Goal: Transaction & Acquisition: Purchase product/service

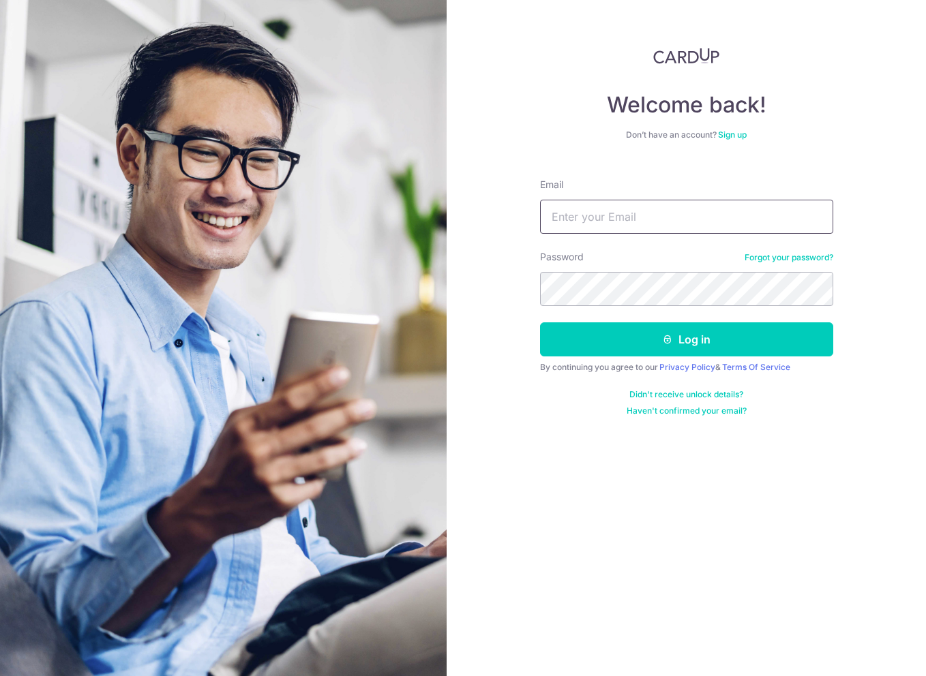
type input "shangweilin@gmail.com"
click at [686, 339] on button "Log in" at bounding box center [686, 339] width 293 height 34
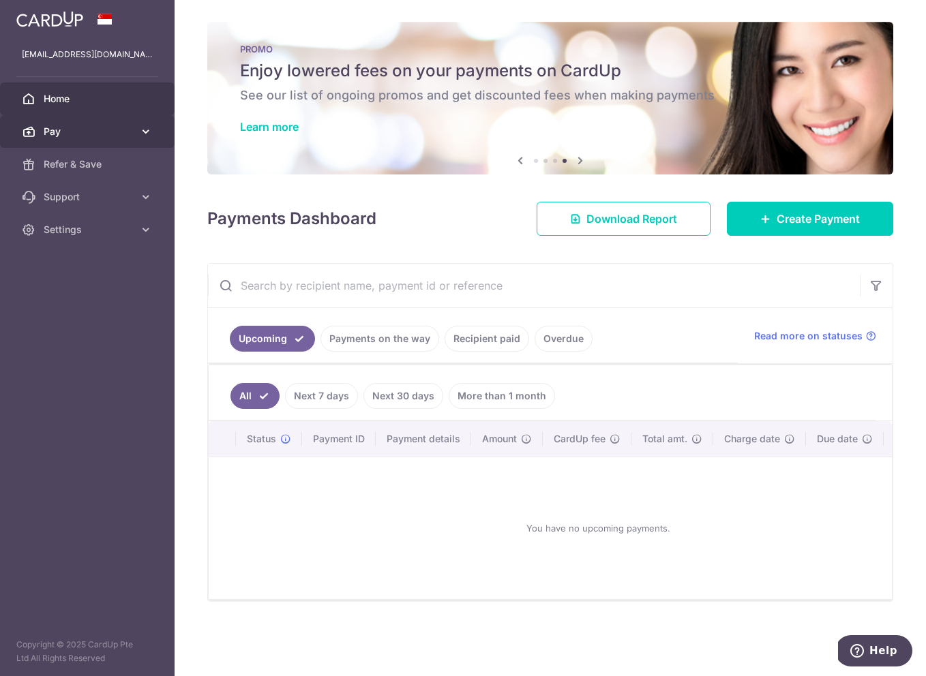
click at [75, 127] on span "Pay" at bounding box center [89, 132] width 90 height 14
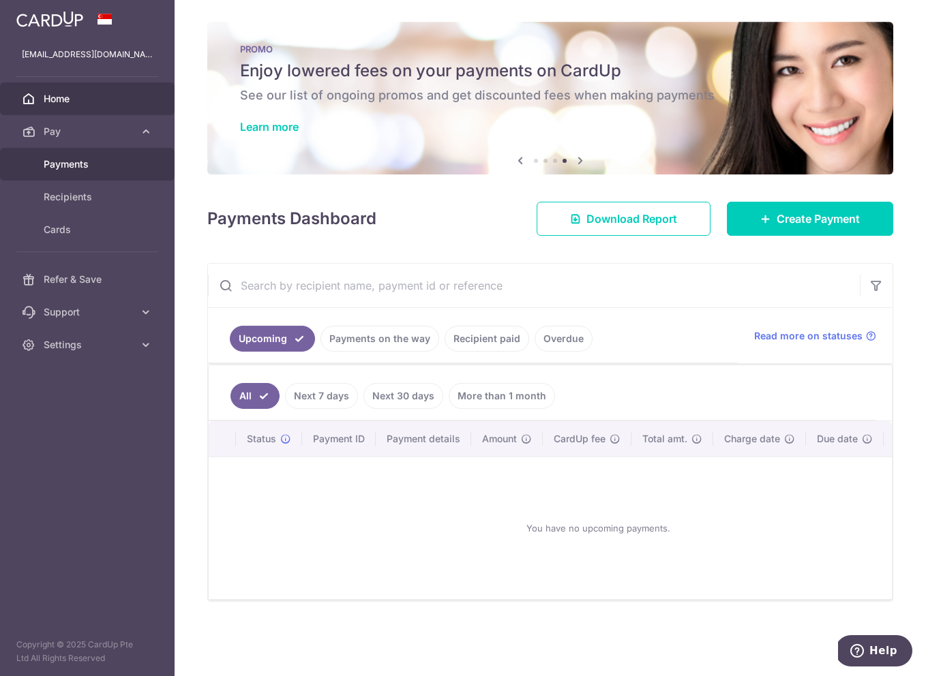
click at [107, 167] on span "Payments" at bounding box center [89, 164] width 90 height 14
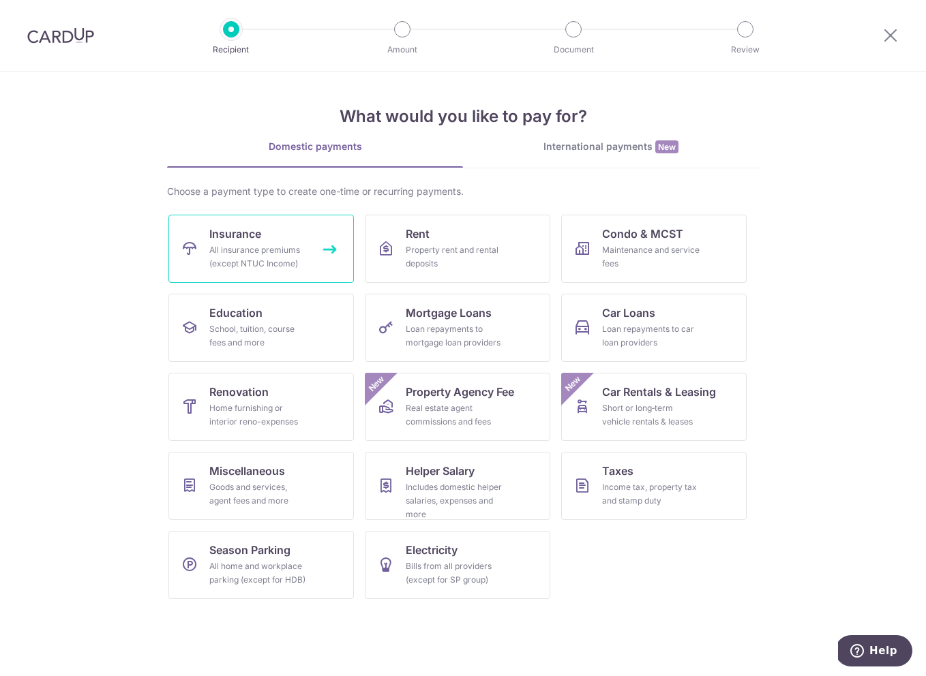
click at [299, 258] on div "All insurance premiums (except NTUC Income)" at bounding box center [258, 256] width 98 height 27
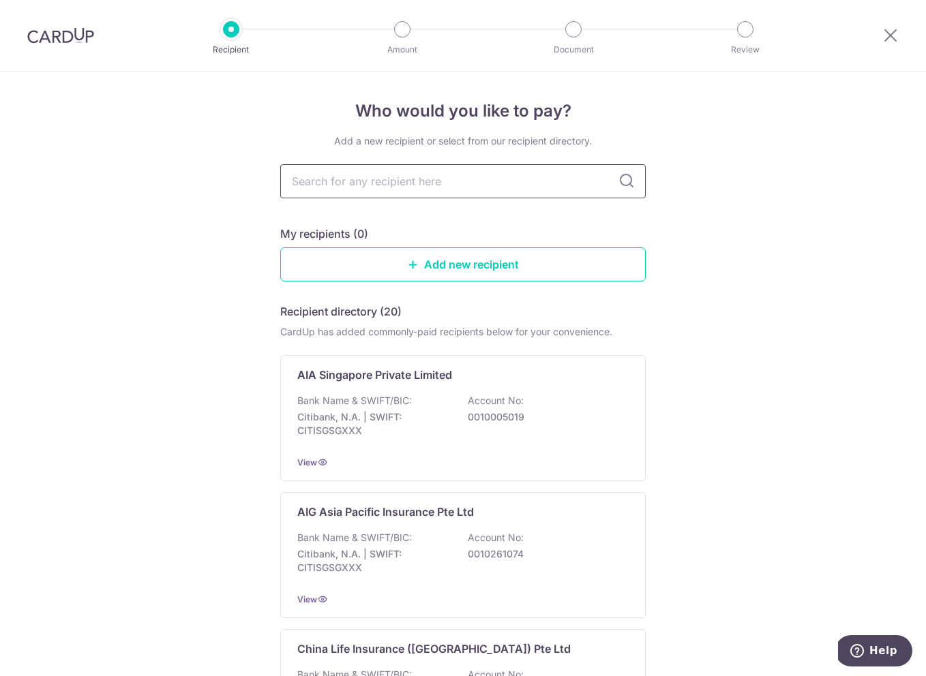
click at [513, 181] on input "text" at bounding box center [462, 181] width 365 height 34
type input "manulife"
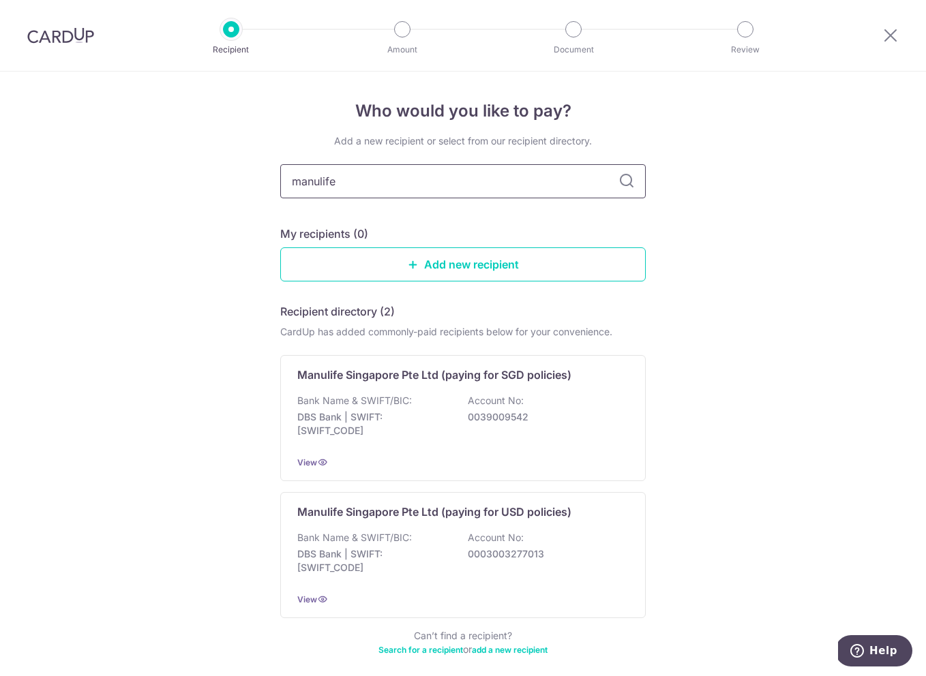
click at [635, 187] on input "manulife" at bounding box center [462, 181] width 365 height 34
click at [624, 178] on icon at bounding box center [626, 181] width 16 height 16
click at [451, 404] on div "Bank Name & SWIFT/BIC: DBS Bank | SWIFT: [SWIFT_CODE] Account No: 0039009542" at bounding box center [462, 419] width 331 height 50
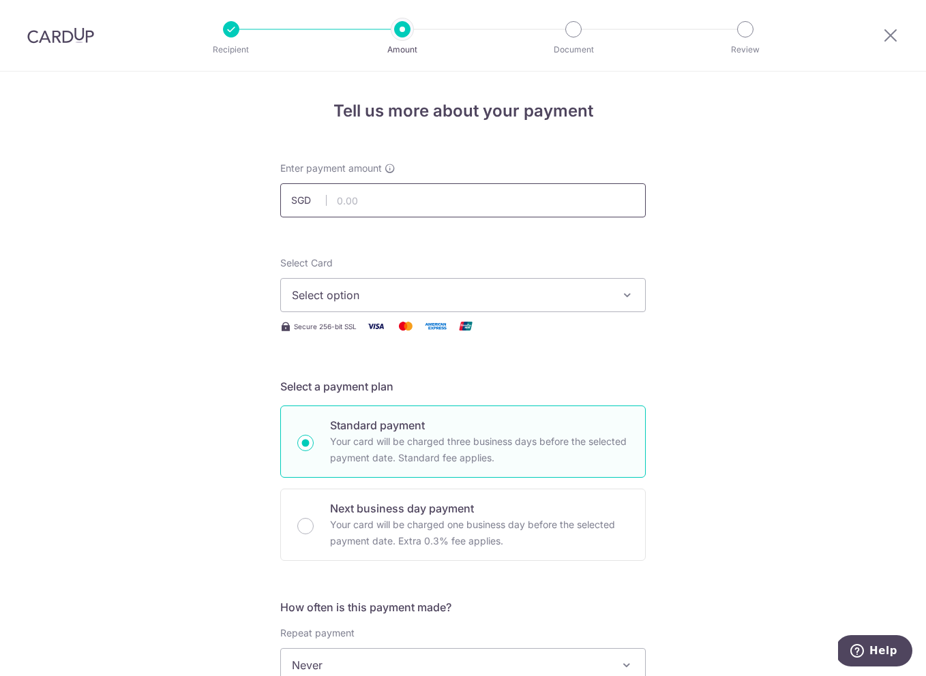
click at [462, 198] on input "text" at bounding box center [462, 200] width 365 height 34
paste input "S$7,461.25"
click at [350, 200] on input "S$7,461.25" at bounding box center [462, 200] width 365 height 34
type input "7,461.25"
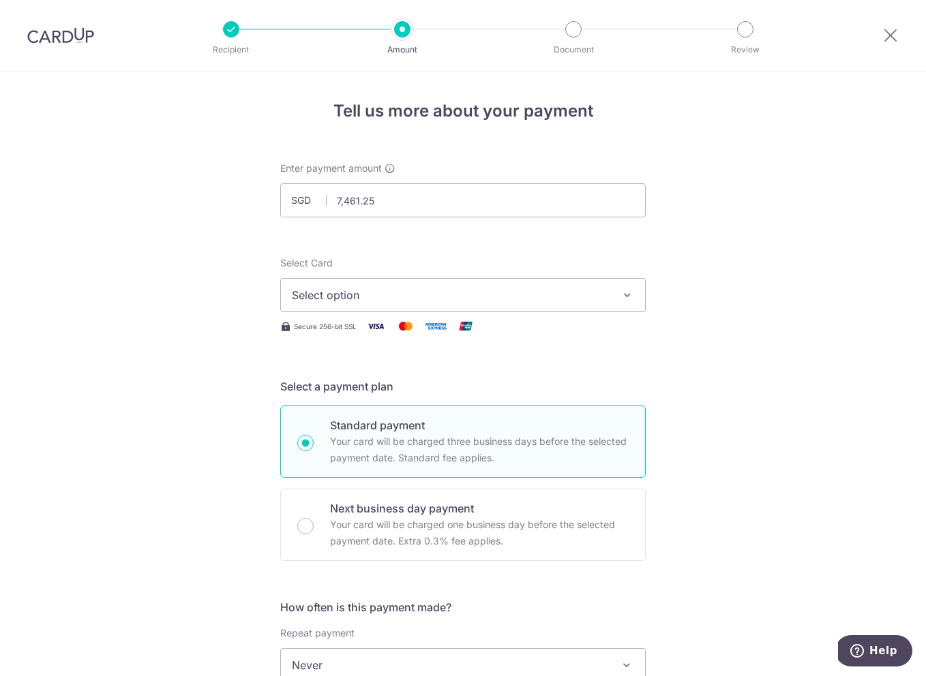
click at [652, 233] on div "Tell us more about your payment Enter payment amount SGD 7,461.25 7461.25 Selec…" at bounding box center [463, 688] width 926 height 1233
click at [460, 292] on span "Select option" at bounding box center [451, 295] width 318 height 16
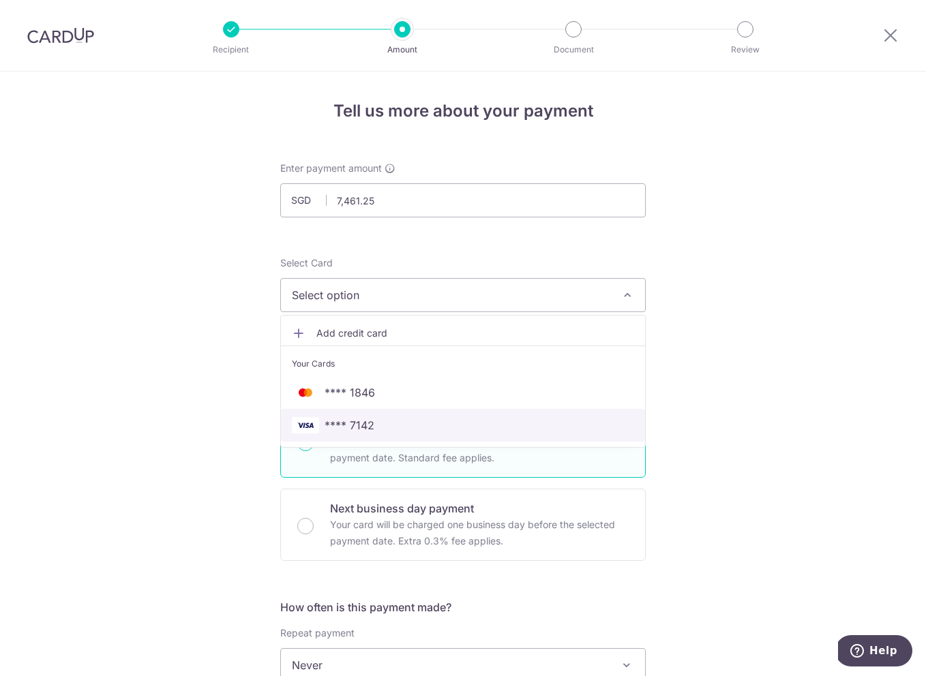
click at [356, 431] on span "**** 7142" at bounding box center [349, 425] width 50 height 16
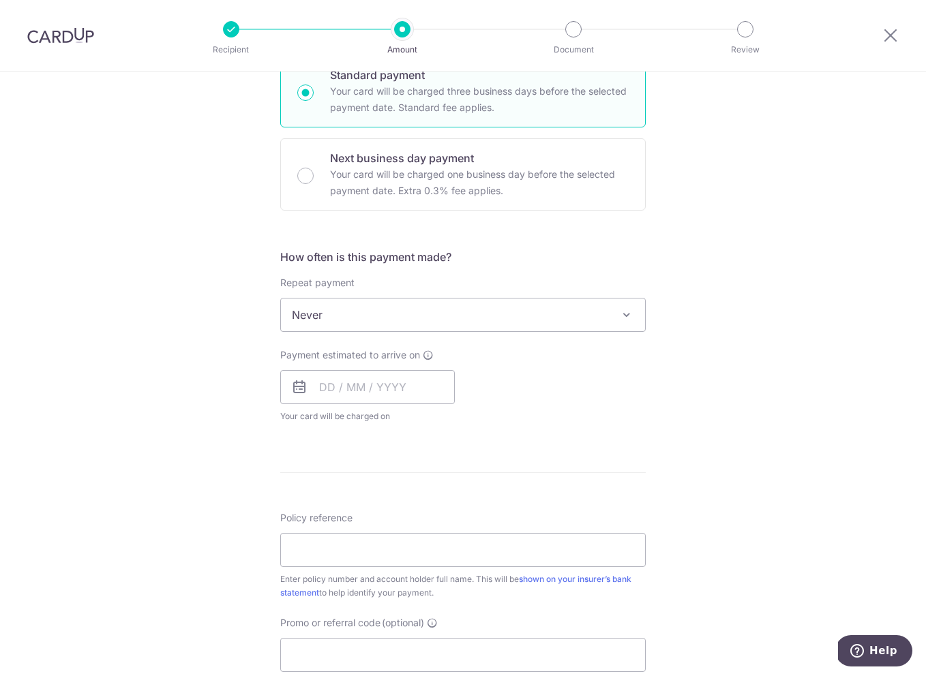
scroll to position [353, 0]
click at [384, 388] on input "text" at bounding box center [367, 384] width 175 height 34
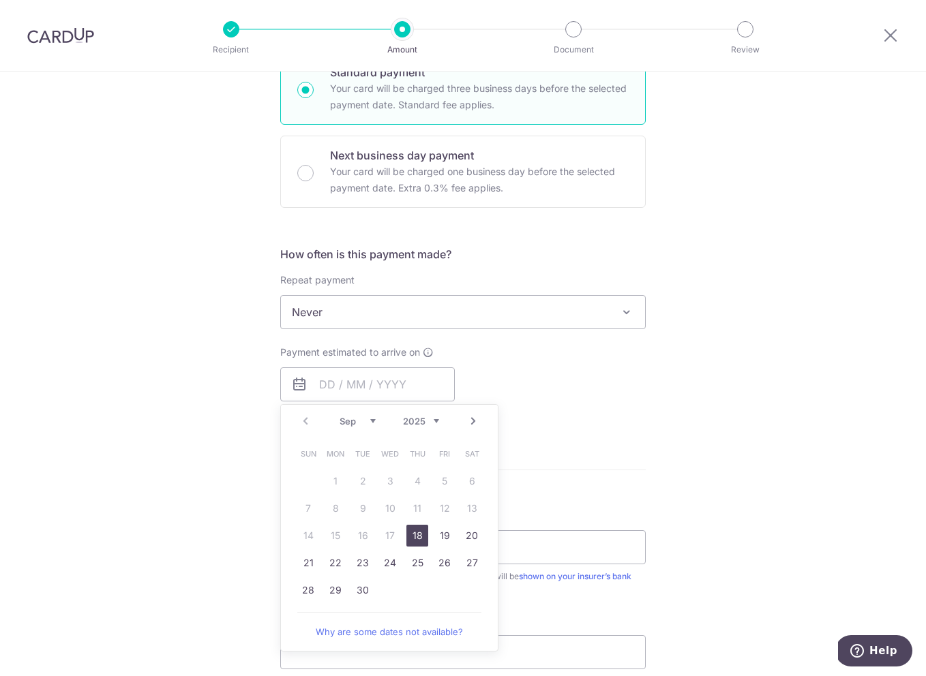
click at [419, 541] on link "18" at bounding box center [417, 536] width 22 height 22
type input "18/09/2025"
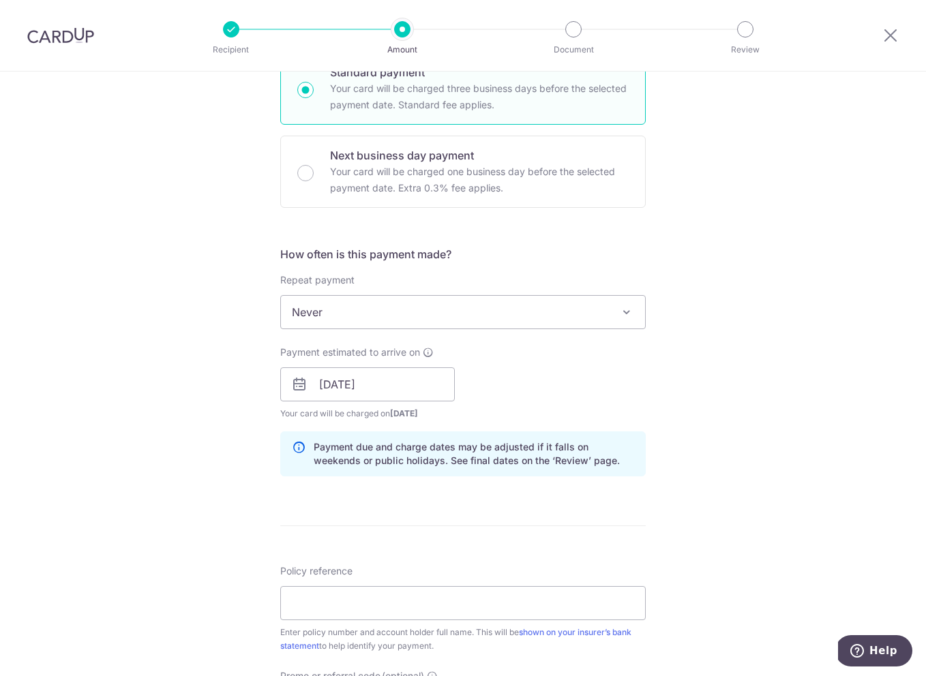
click at [752, 418] on div "Tell us more about your payment Enter payment amount SGD 7,461.25 7461.25 Selec…" at bounding box center [463, 362] width 926 height 1289
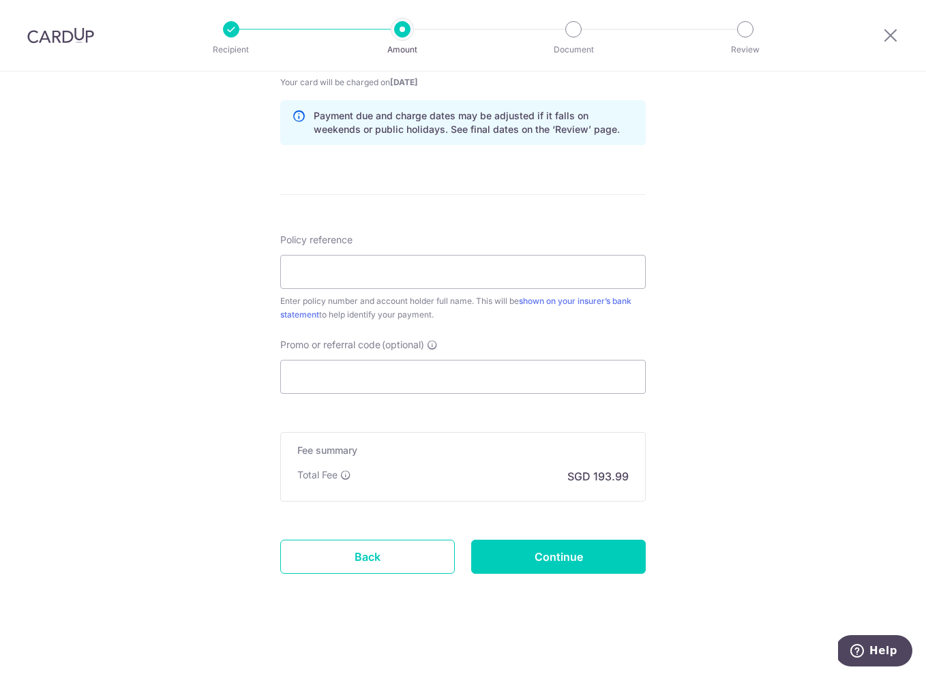
scroll to position [684, 0]
click at [391, 280] on input "Policy reference" at bounding box center [462, 272] width 365 height 34
paste input "1492922780"
type input "1492922780"
click at [250, 312] on div "Tell us more about your payment Enter payment amount SGD 7,461.25 7461.25 Selec…" at bounding box center [463, 31] width 926 height 1289
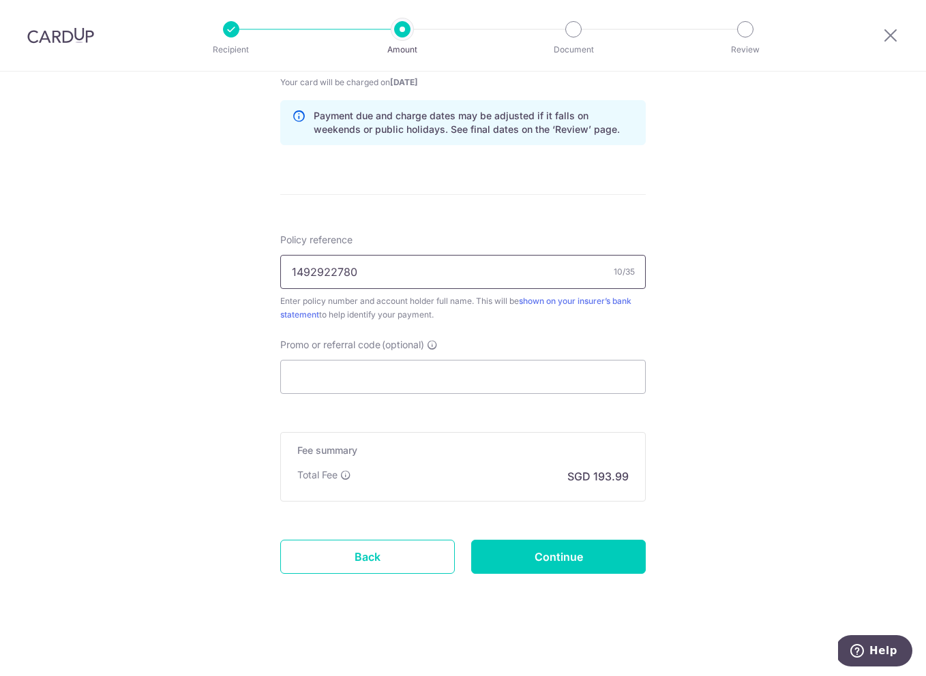
click at [294, 268] on input "1492922780" at bounding box center [462, 272] width 365 height 34
click at [191, 399] on div "Tell us more about your payment Enter payment amount SGD 7,461.25 7461.25 Selec…" at bounding box center [463, 31] width 926 height 1289
click at [335, 374] on input "Promo or referral code (optional)" at bounding box center [462, 377] width 365 height 34
paste input "MILELION"
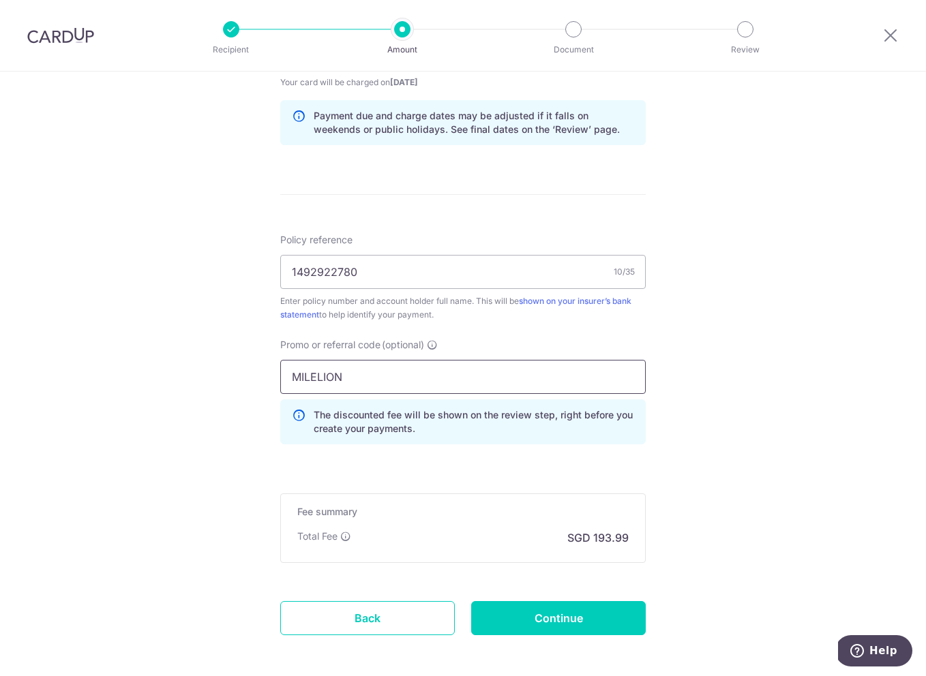
type input "MILELION"
click at [209, 435] on div "Tell us more about your payment Enter payment amount SGD 7,461.25 7461.25 Selec…" at bounding box center [463, 62] width 926 height 1350
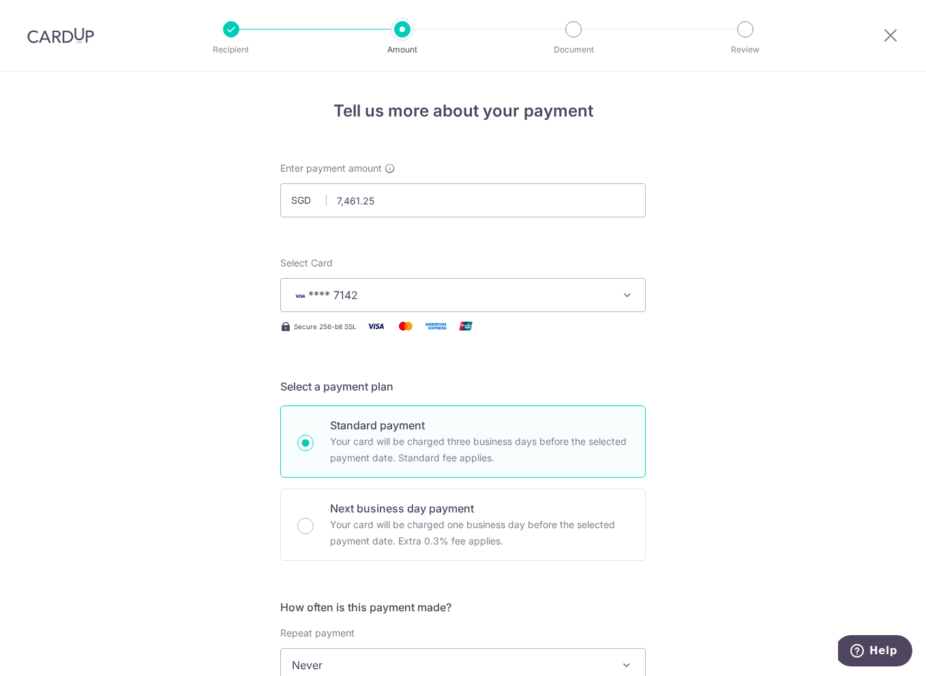
scroll to position [0, 0]
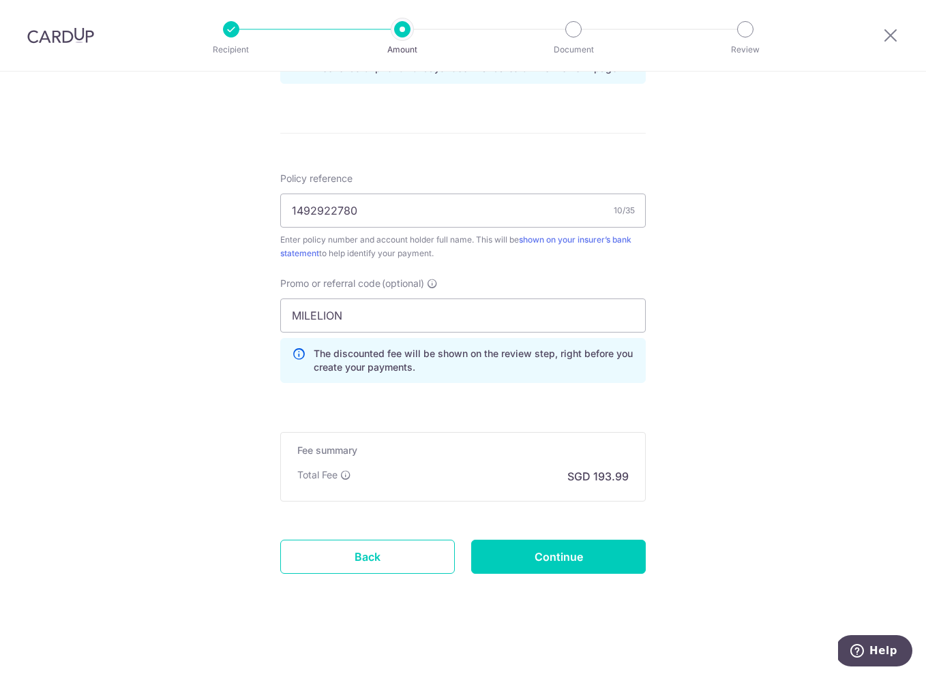
scroll to position [746, 0]
click at [557, 556] on input "Continue" at bounding box center [558, 557] width 175 height 34
type input "Create Schedule"
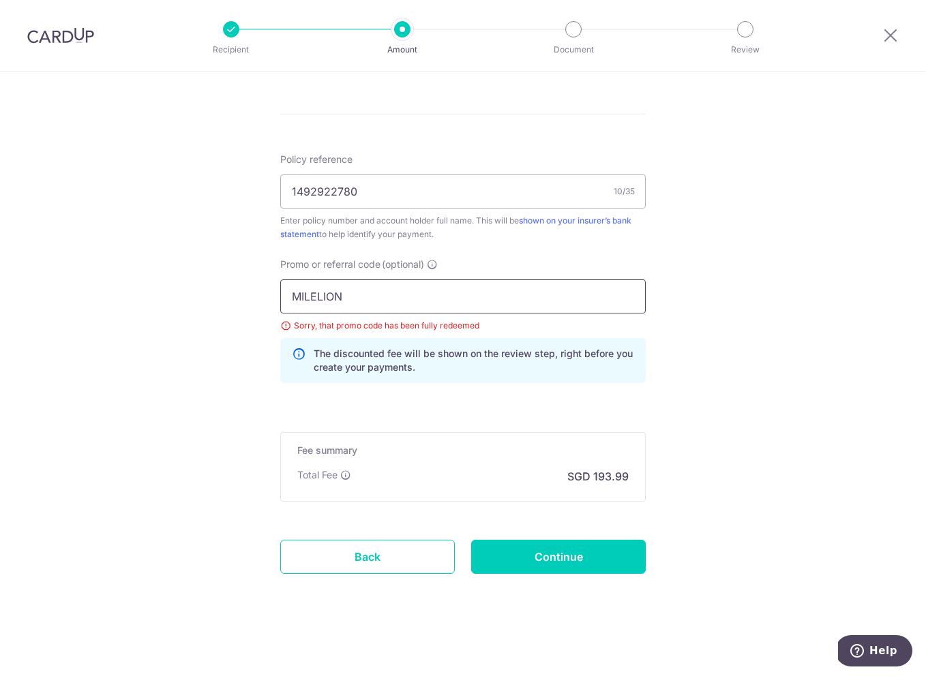
drag, startPoint x: 376, startPoint y: 299, endPoint x: 228, endPoint y: 288, distance: 148.3
paste input "OFF225"
type input "OFF225"
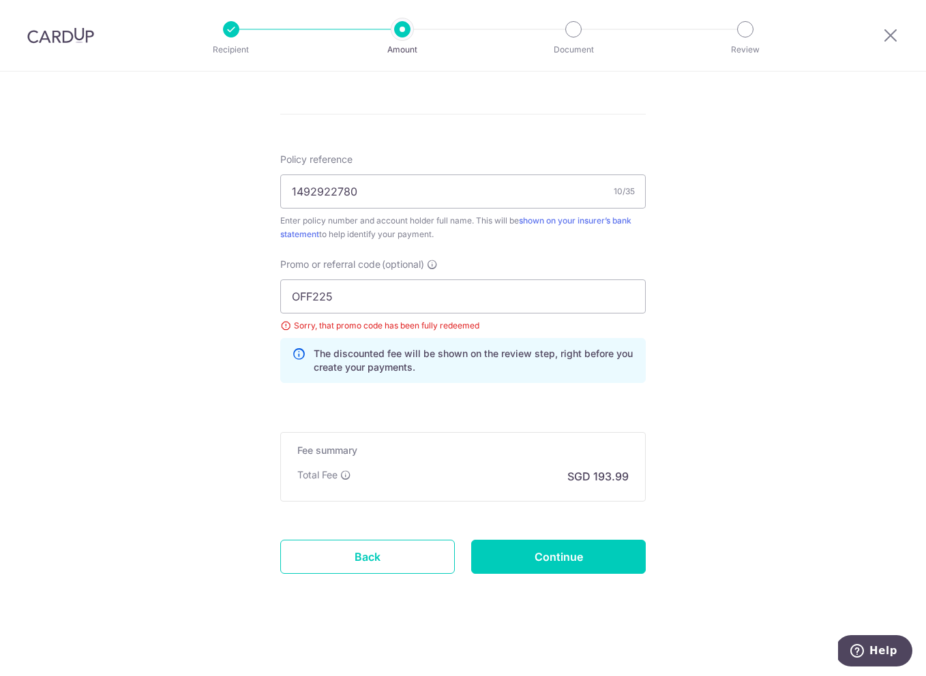
click at [537, 547] on input "Continue" at bounding box center [558, 557] width 175 height 34
type input "Update Schedule"
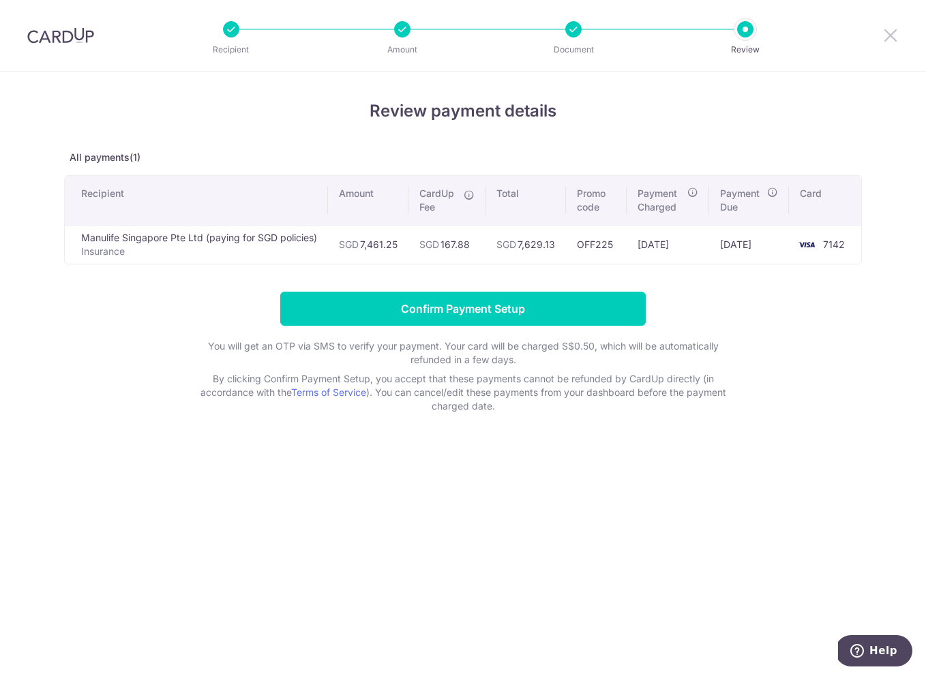
click at [887, 35] on icon at bounding box center [890, 35] width 16 height 17
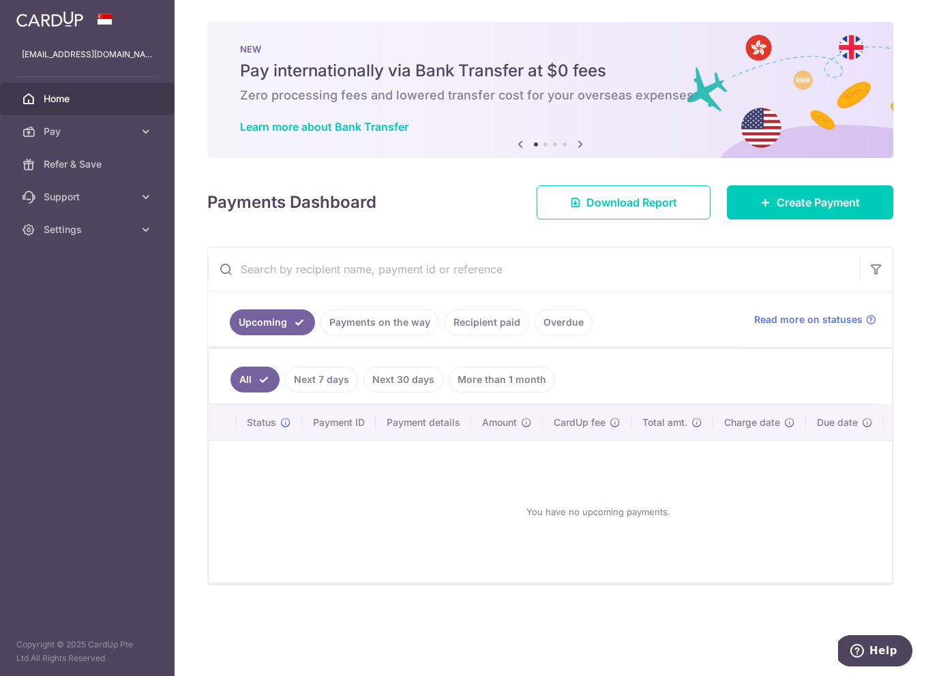
click at [354, 322] on link "Payments on the way" at bounding box center [379, 323] width 119 height 26
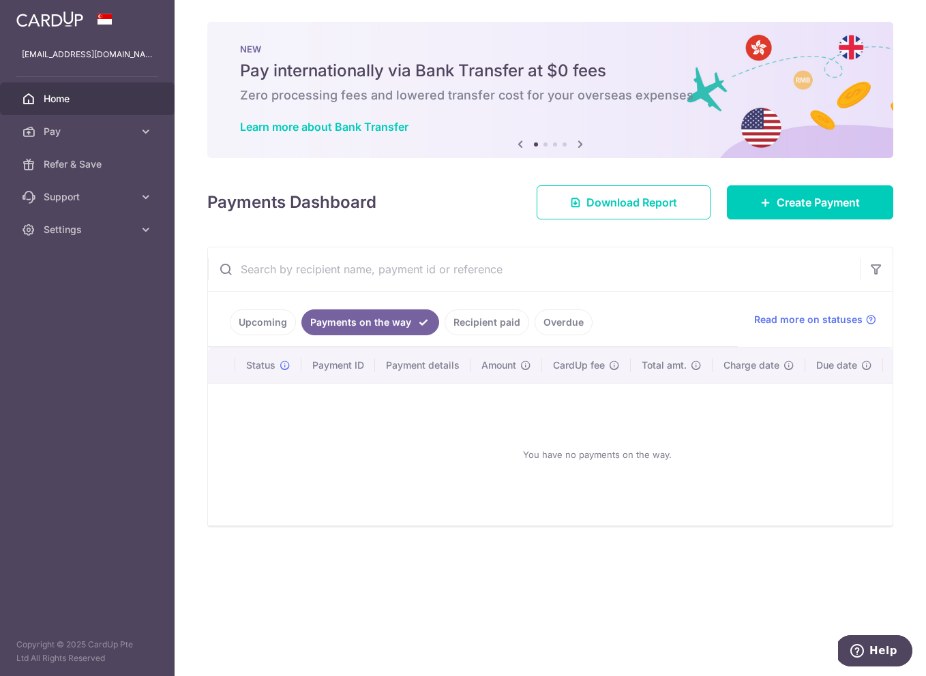
click at [459, 322] on link "Recipient paid" at bounding box center [486, 323] width 85 height 26
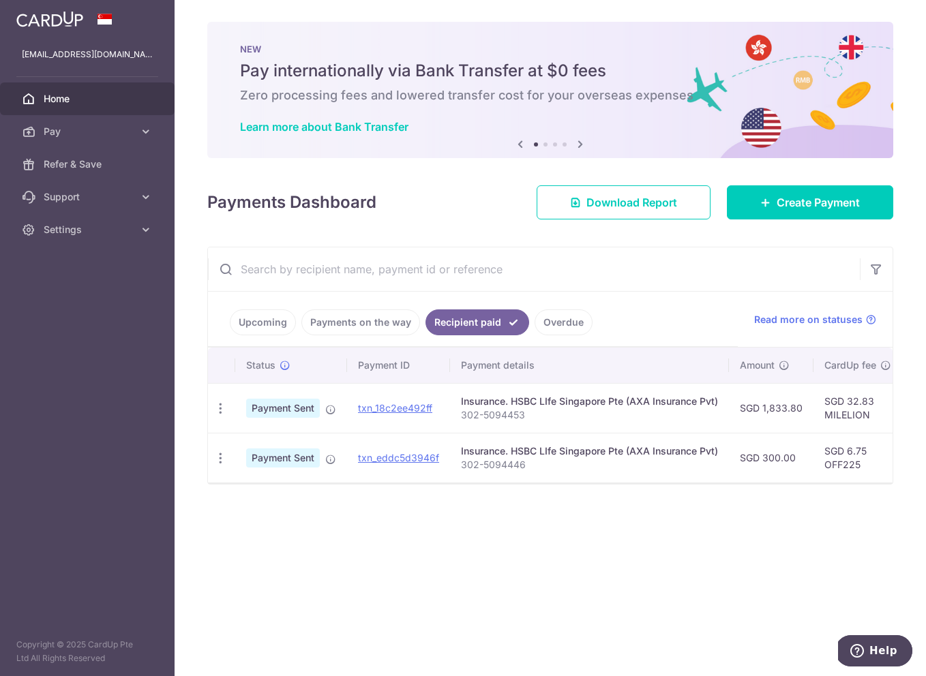
click at [561, 318] on link "Overdue" at bounding box center [563, 323] width 58 height 26
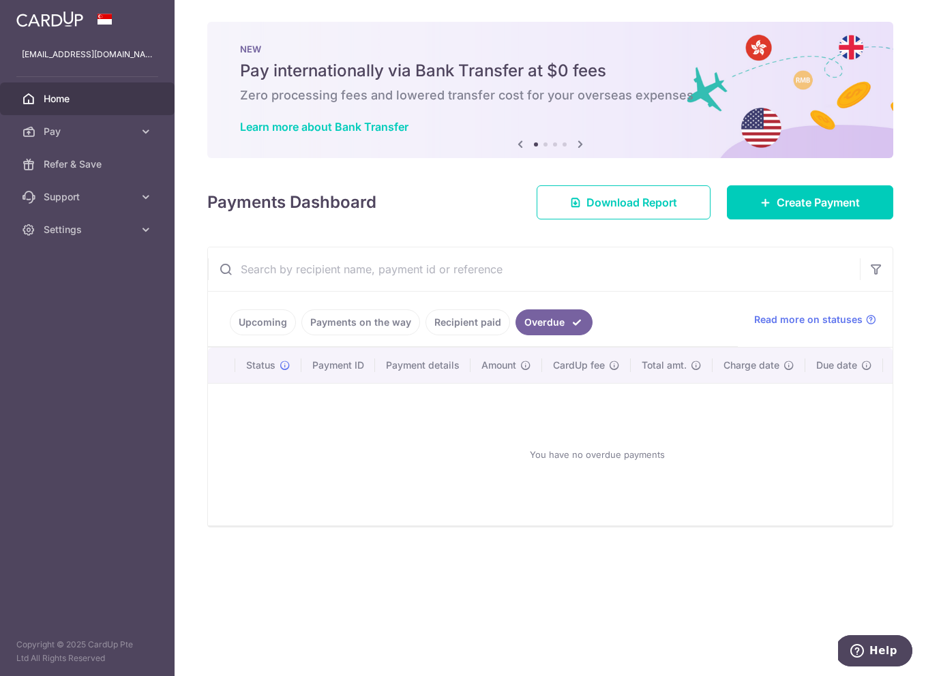
click at [350, 327] on link "Payments on the way" at bounding box center [360, 323] width 119 height 26
click at [277, 323] on link "Upcoming" at bounding box center [263, 323] width 66 height 26
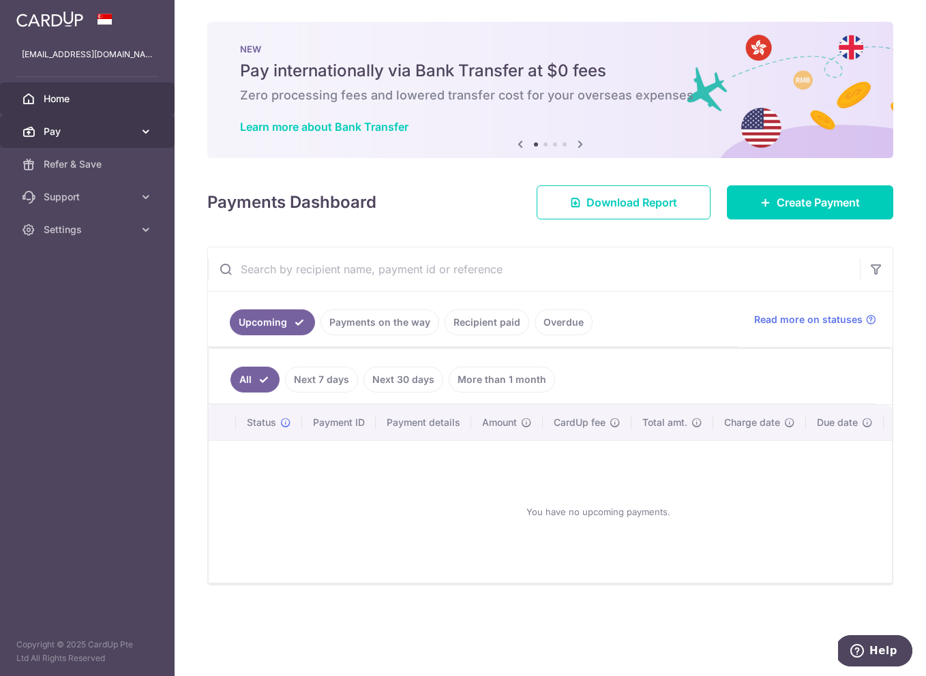
click at [72, 130] on span "Pay" at bounding box center [89, 132] width 90 height 14
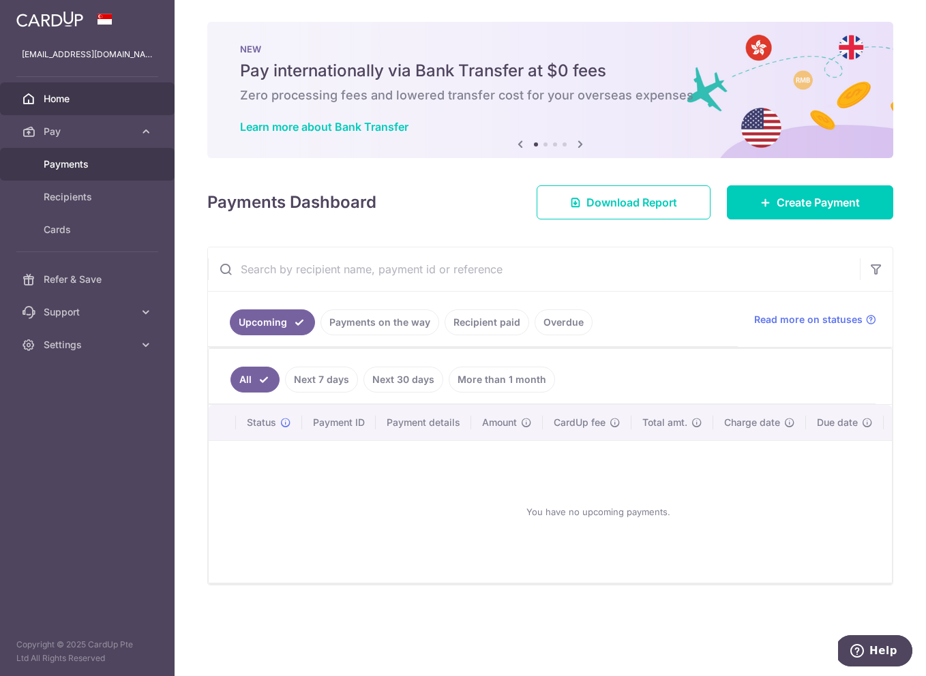
click at [81, 168] on span "Payments" at bounding box center [89, 164] width 90 height 14
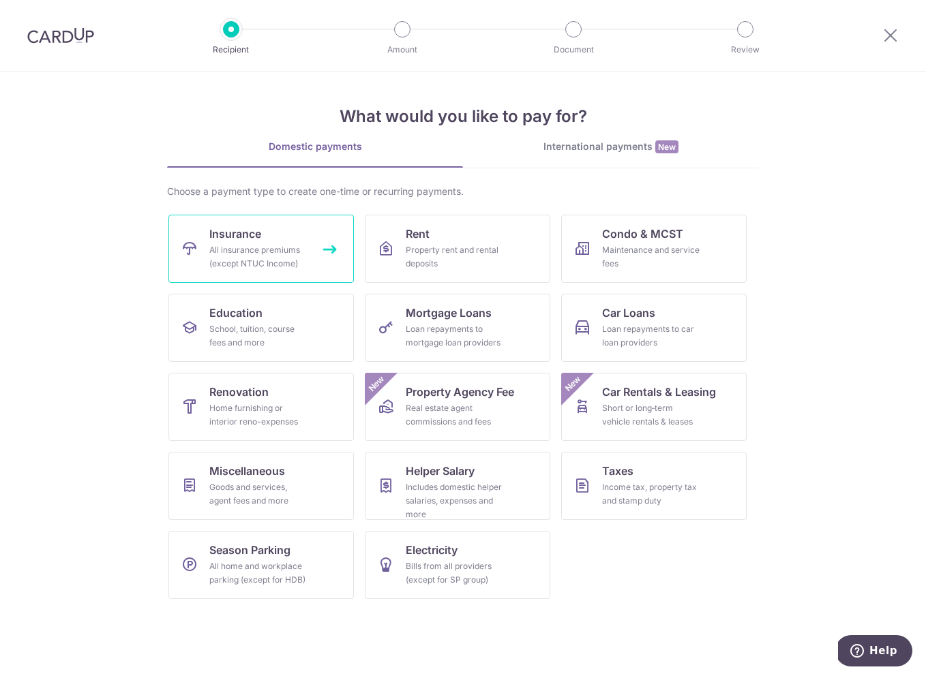
click at [230, 239] on span "Insurance" at bounding box center [235, 234] width 52 height 16
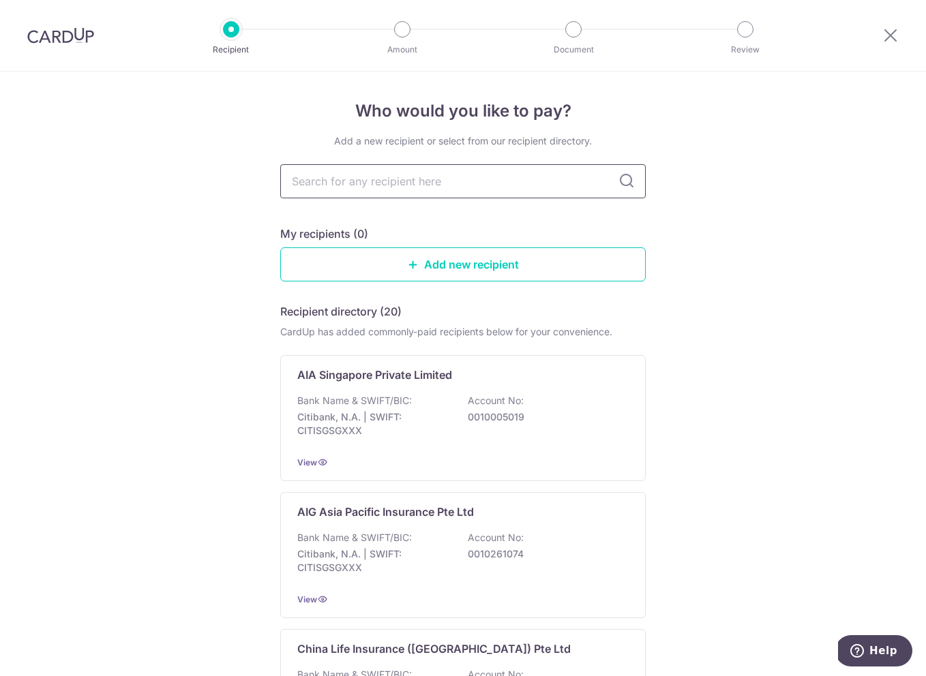
click at [365, 180] on input "text" at bounding box center [462, 181] width 365 height 34
type input "manulife"
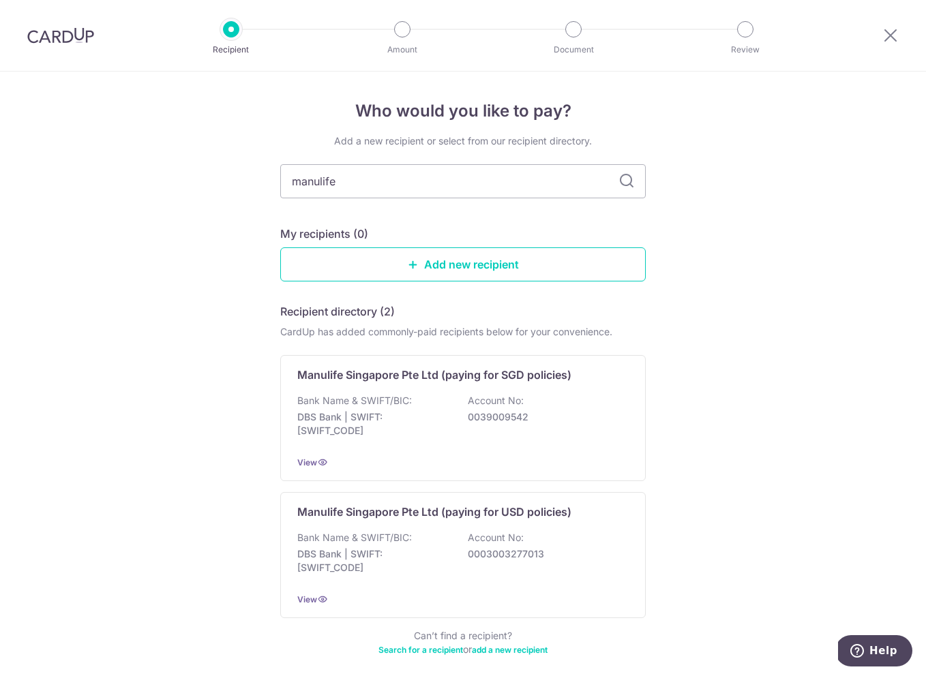
click at [649, 166] on div "Who would you like to pay? Add a new recipient or select from our recipient dir…" at bounding box center [463, 404] width 926 height 665
click at [634, 180] on icon at bounding box center [626, 181] width 16 height 16
click at [624, 181] on icon at bounding box center [626, 181] width 16 height 16
click at [476, 194] on input "manulife" at bounding box center [462, 181] width 365 height 34
click at [390, 402] on p "Bank Name & SWIFT/BIC:" at bounding box center [354, 401] width 115 height 14
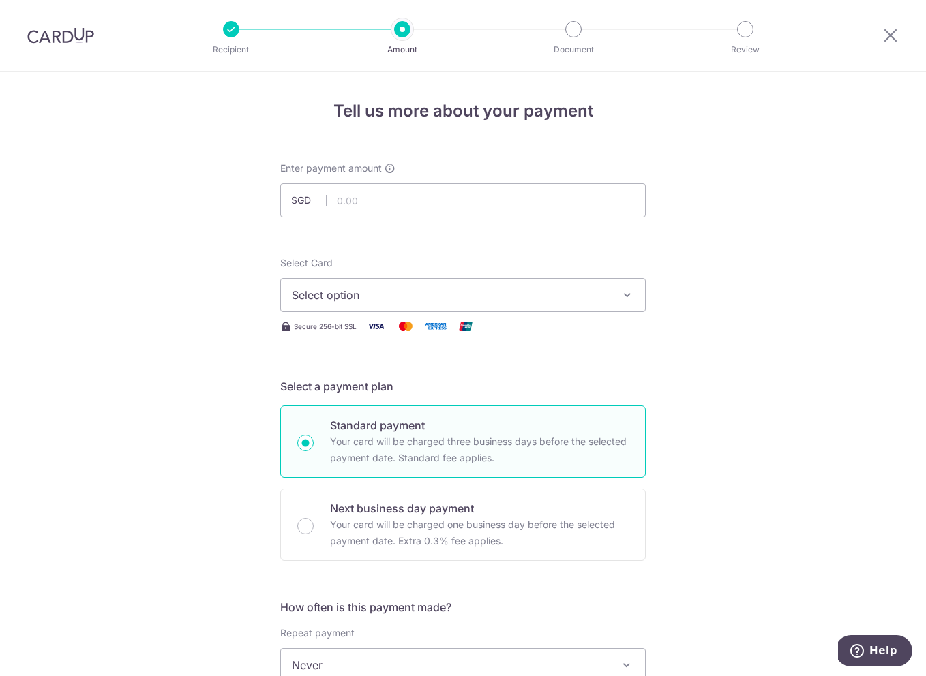
click at [380, 297] on span "Select option" at bounding box center [451, 295] width 318 height 16
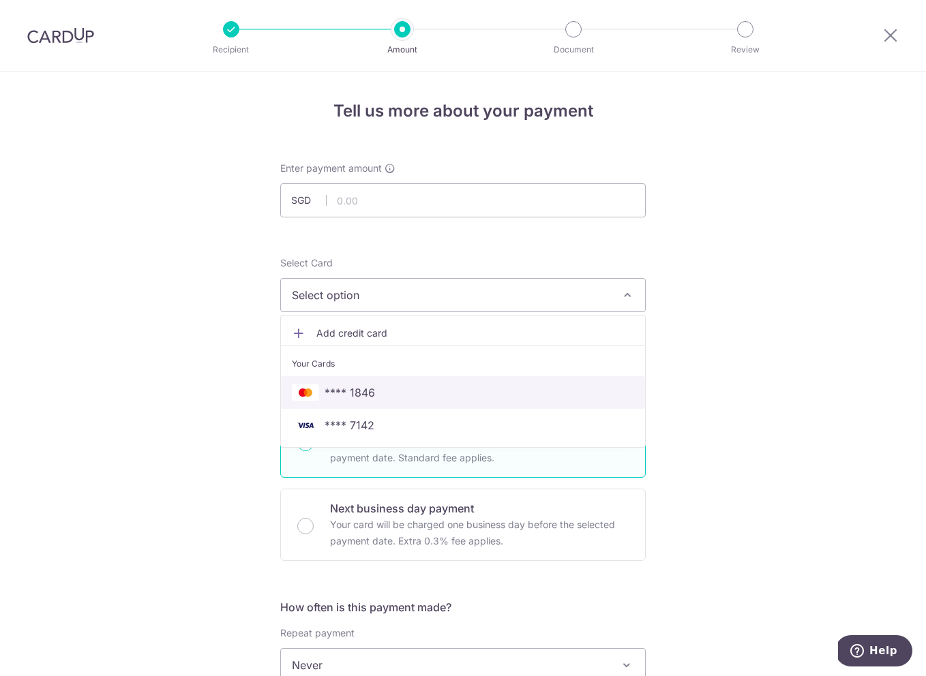
click at [420, 391] on span "**** 1846" at bounding box center [463, 392] width 342 height 16
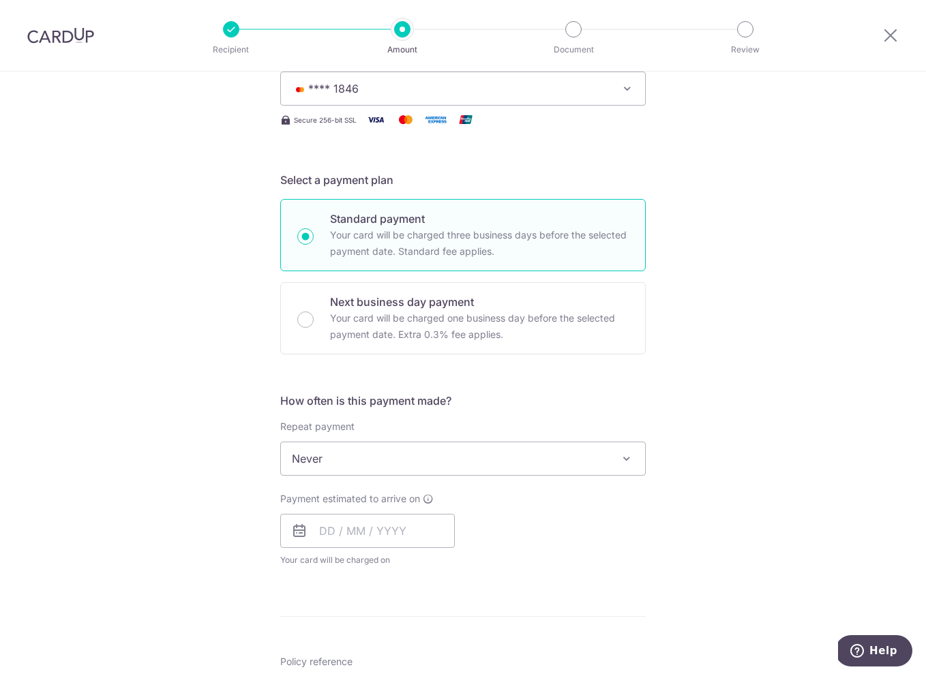
scroll to position [220, 0]
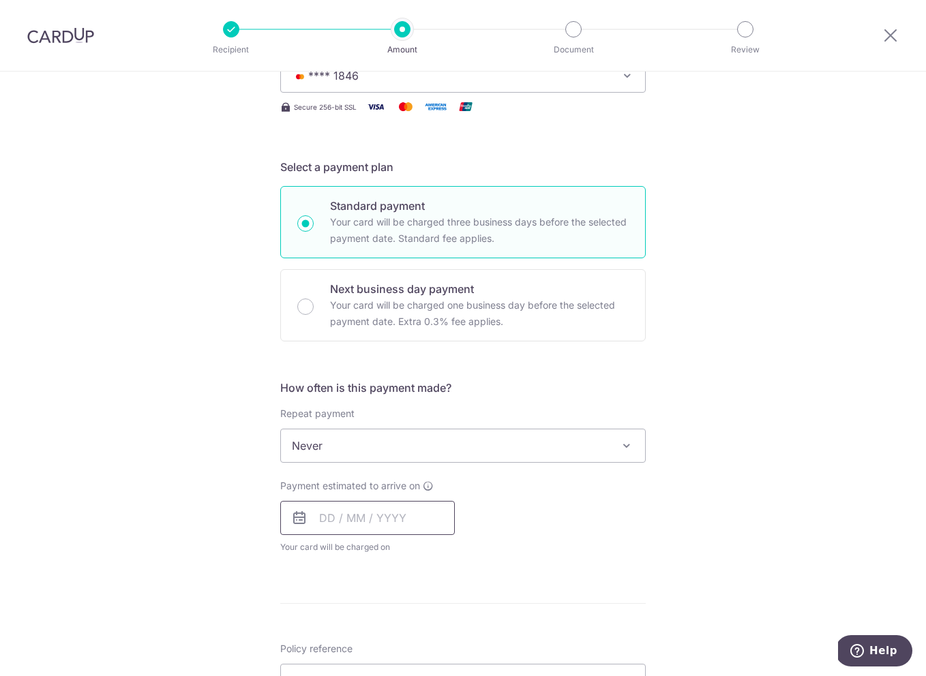
click at [330, 514] on input "text" at bounding box center [367, 518] width 175 height 34
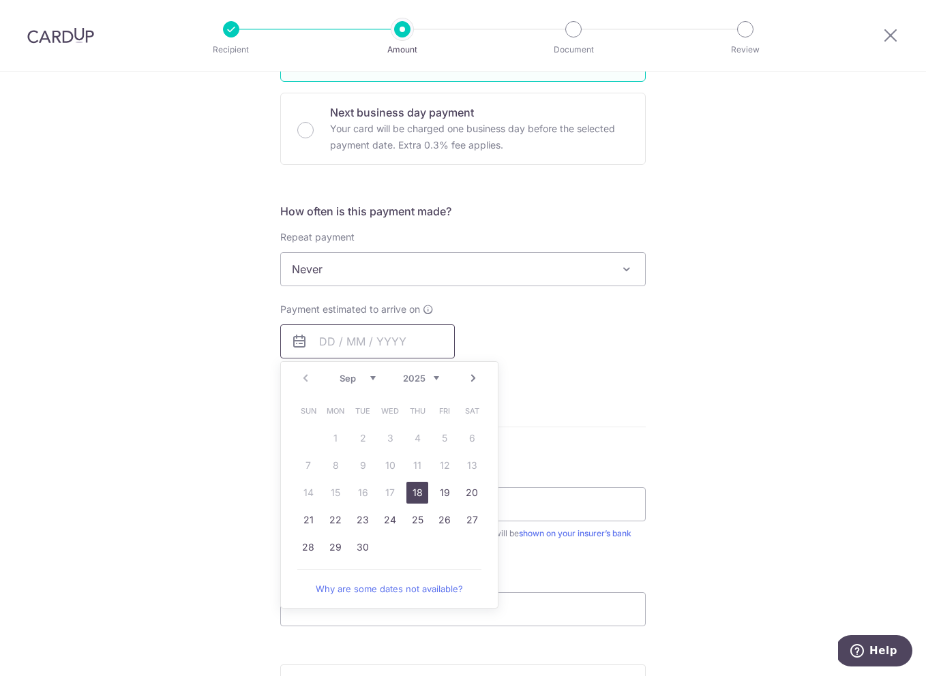
scroll to position [397, 0]
click at [420, 492] on link "18" at bounding box center [417, 492] width 22 height 22
type input "18/09/2025"
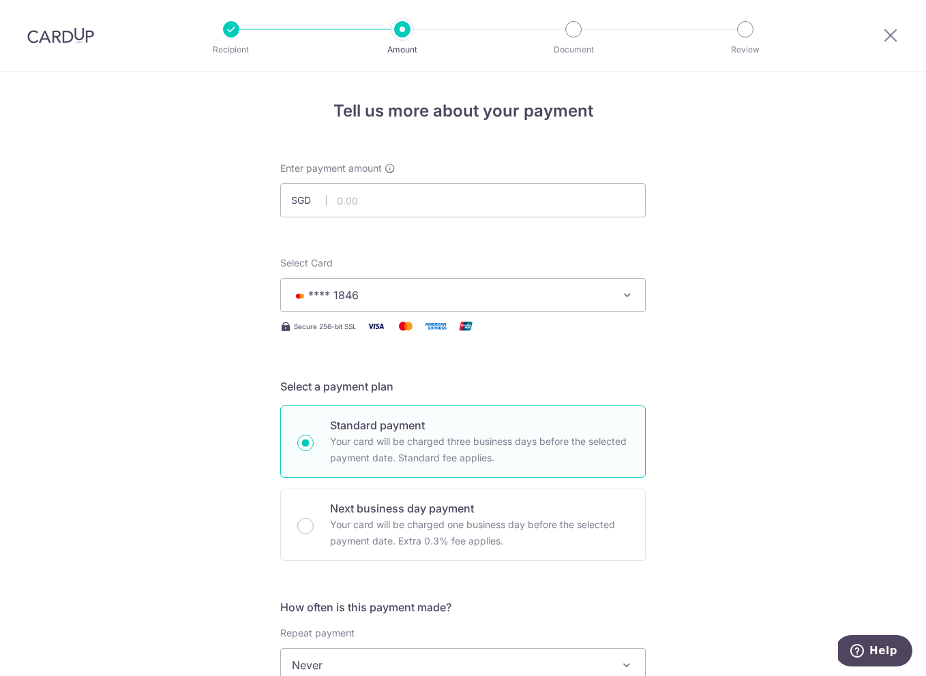
scroll to position [0, 0]
click at [450, 199] on input "text" at bounding box center [462, 200] width 365 height 34
paste input "S$7,461.25"
click at [348, 198] on input "S$7,461.25" at bounding box center [462, 200] width 365 height 34
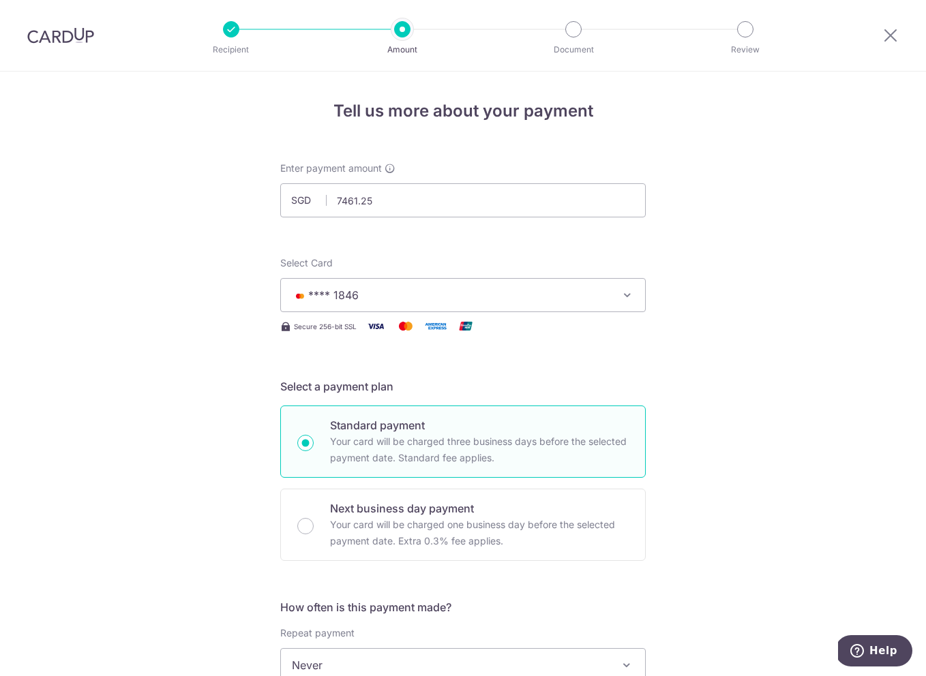
type input "7,461.25"
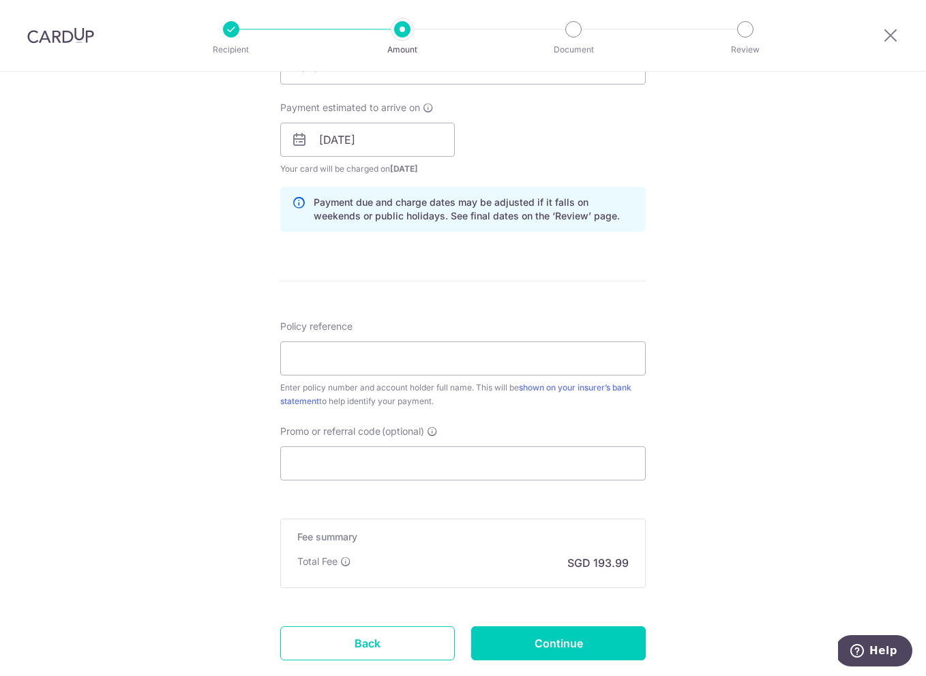
scroll to position [601, 0]
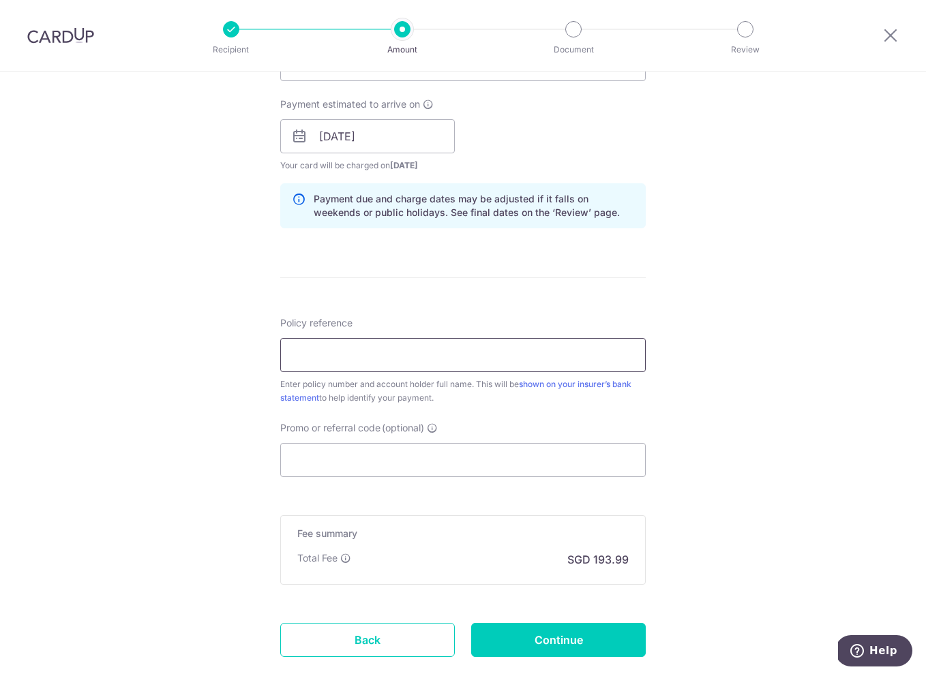
click at [409, 350] on input "Policy reference" at bounding box center [462, 355] width 365 height 34
paste input "1492922780"
type input "1492922780"
click at [815, 348] on div "Tell us more about your payment Enter payment amount SGD 7,461.25 7461.25 Selec…" at bounding box center [463, 114] width 926 height 1289
click at [344, 455] on input "Promo or referral code (optional)" at bounding box center [462, 460] width 365 height 34
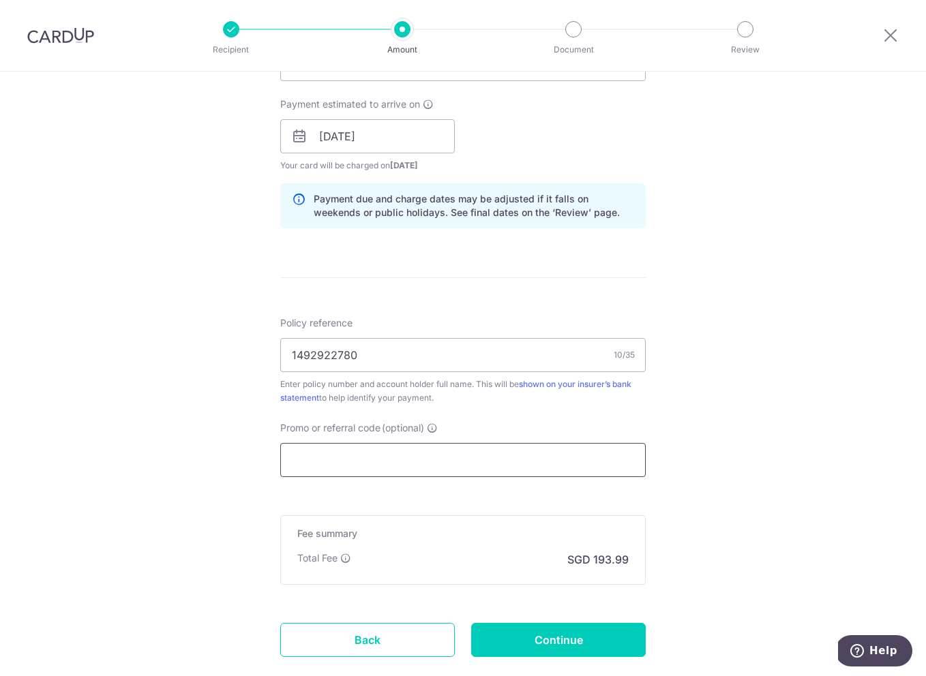
paste input "1492922780"
type input "1492922780"
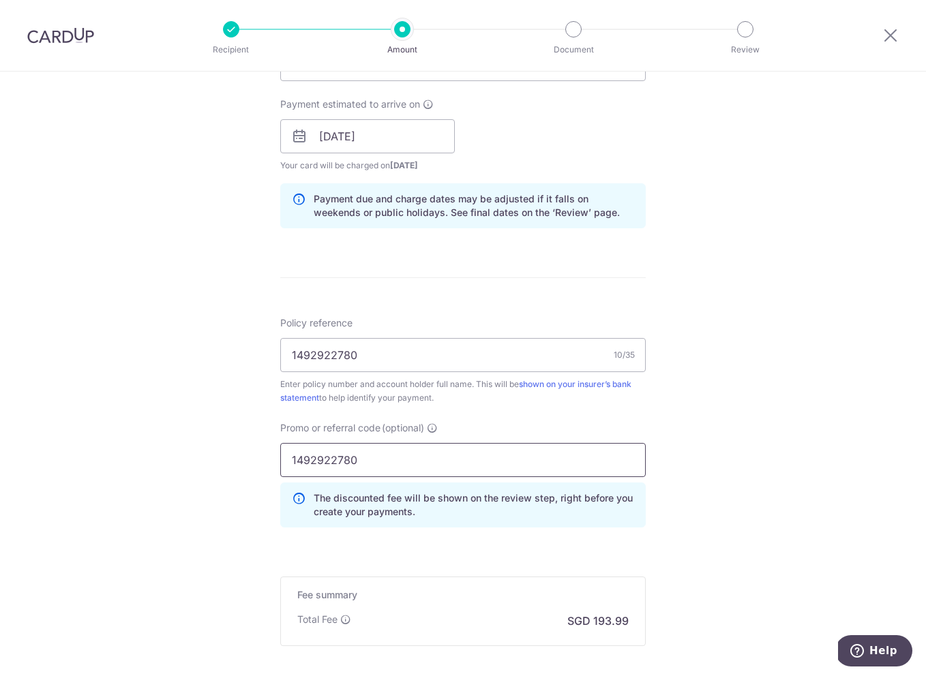
drag, startPoint x: 457, startPoint y: 462, endPoint x: 230, endPoint y: 460, distance: 227.0
click at [230, 459] on div "Tell us more about your payment Enter payment amount SGD 7,461.25 7461.25 Selec…" at bounding box center [463, 145] width 926 height 1350
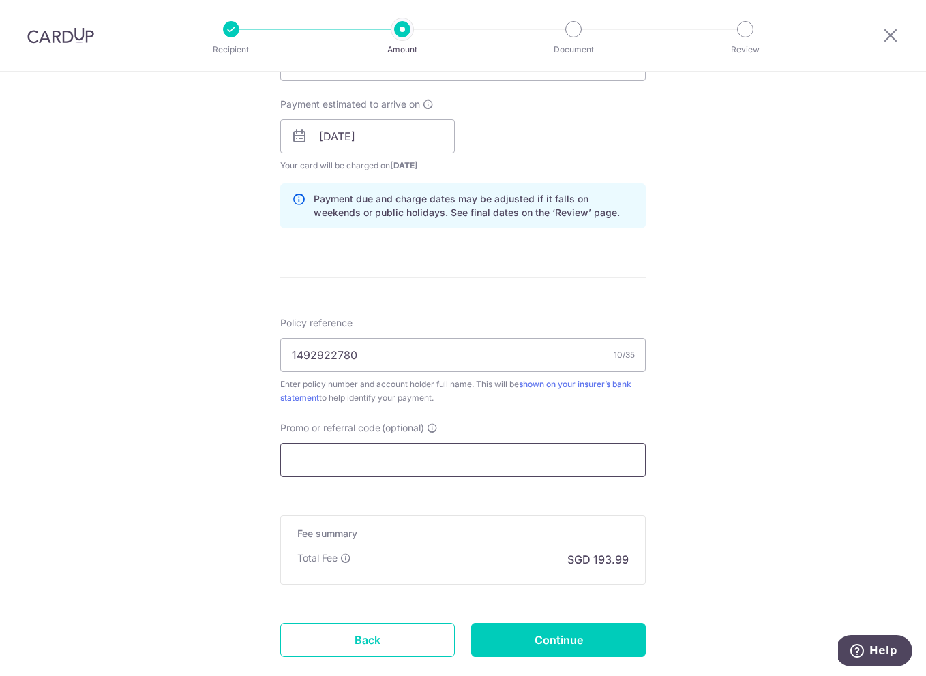
click at [315, 464] on input "Promo or referral code (optional)" at bounding box center [462, 460] width 365 height 34
paste input "OFF225"
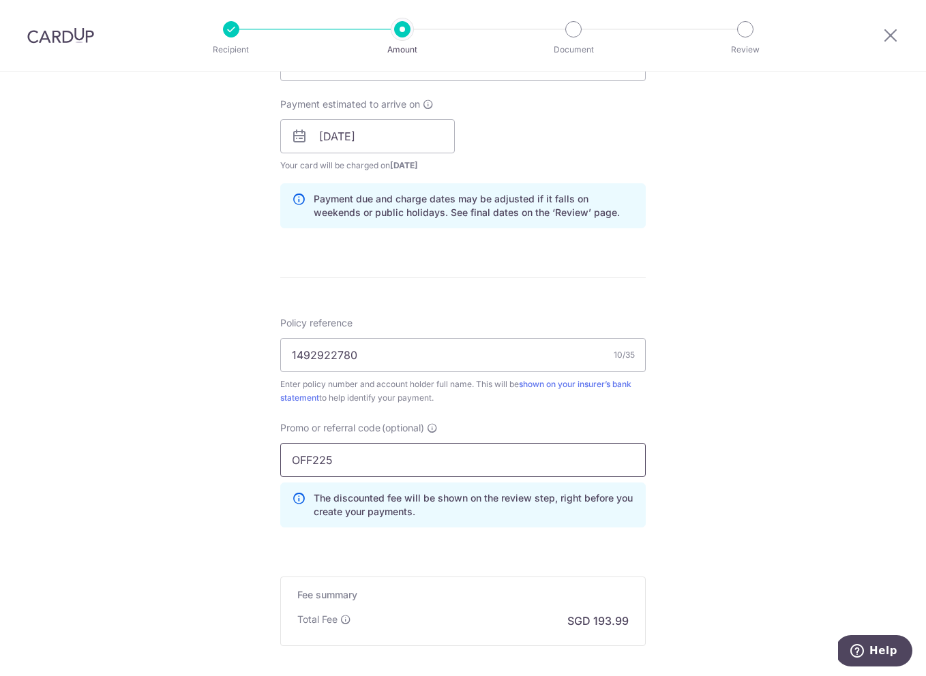
type input "OFF225"
click at [715, 448] on div "Tell us more about your payment Enter payment amount SGD 7,461.25 7461.25 Selec…" at bounding box center [463, 145] width 926 height 1350
click at [786, 314] on div "Tell us more about your payment Enter payment amount SGD 7,461.25 7461.25 Selec…" at bounding box center [463, 145] width 926 height 1350
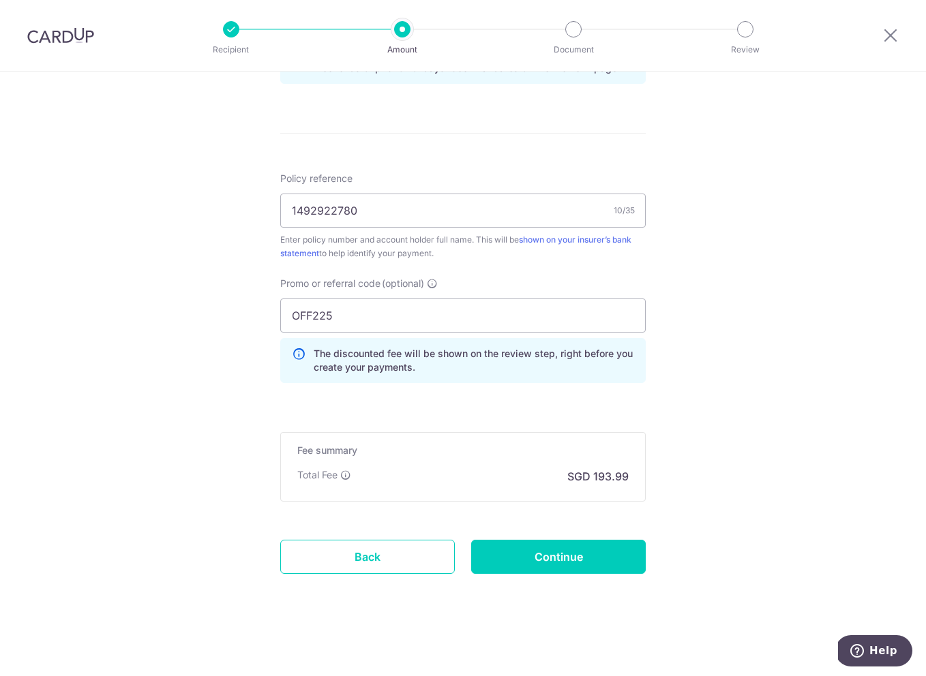
scroll to position [746, 0]
click at [567, 556] on input "Continue" at bounding box center [558, 557] width 175 height 34
type input "Create Schedule"
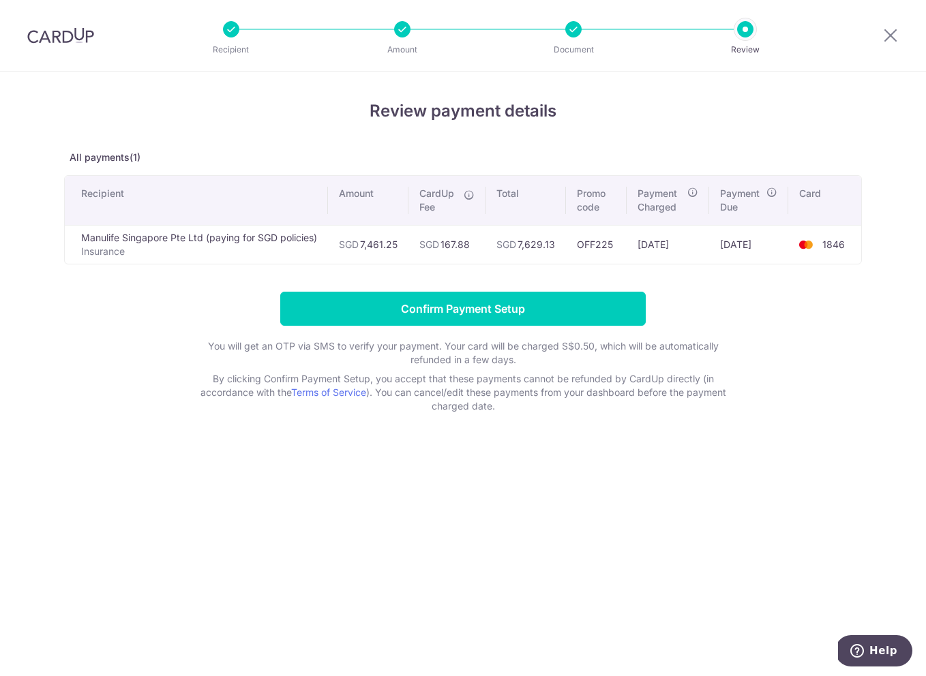
click at [110, 249] on p "Insurance" at bounding box center [199, 252] width 236 height 14
click at [90, 326] on form "Confirm Payment Setup You will get an OTP via SMS to verify your payment. Your …" at bounding box center [463, 352] width 798 height 121
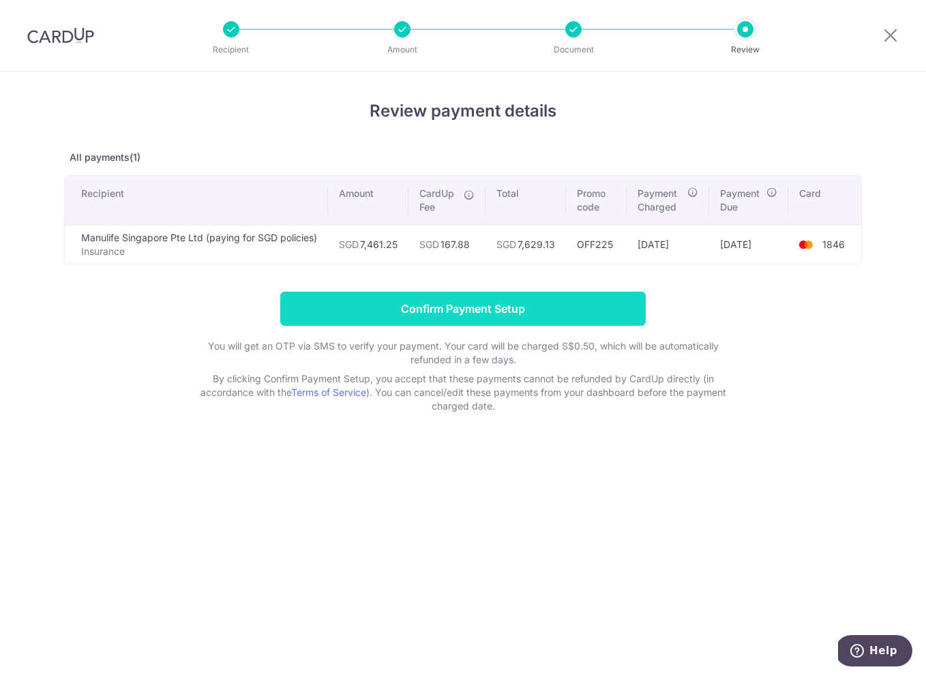
click at [489, 307] on input "Confirm Payment Setup" at bounding box center [462, 309] width 365 height 34
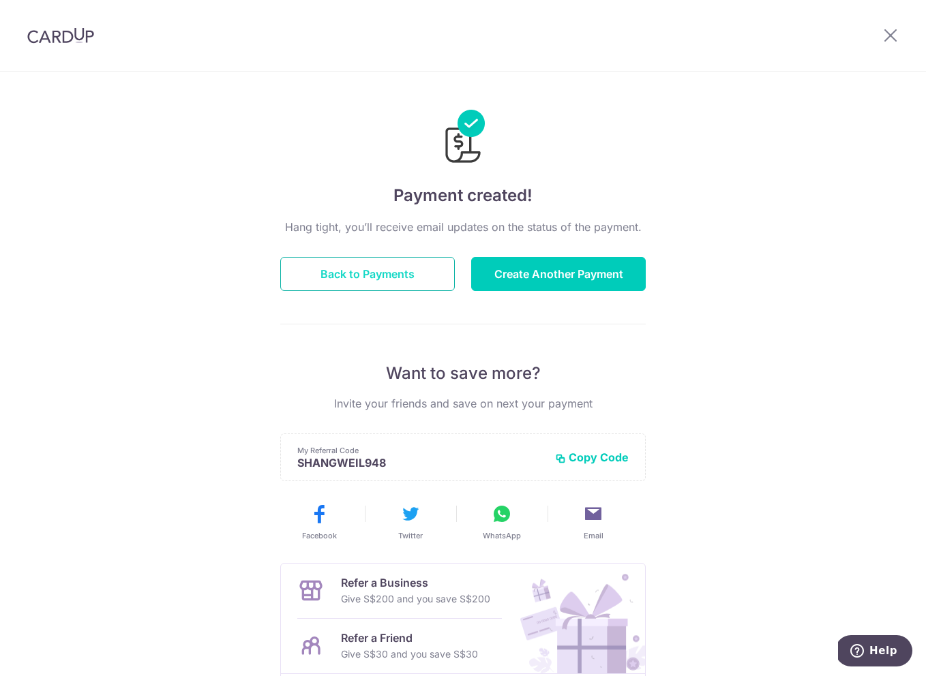
click at [371, 275] on button "Back to Payments" at bounding box center [367, 274] width 175 height 34
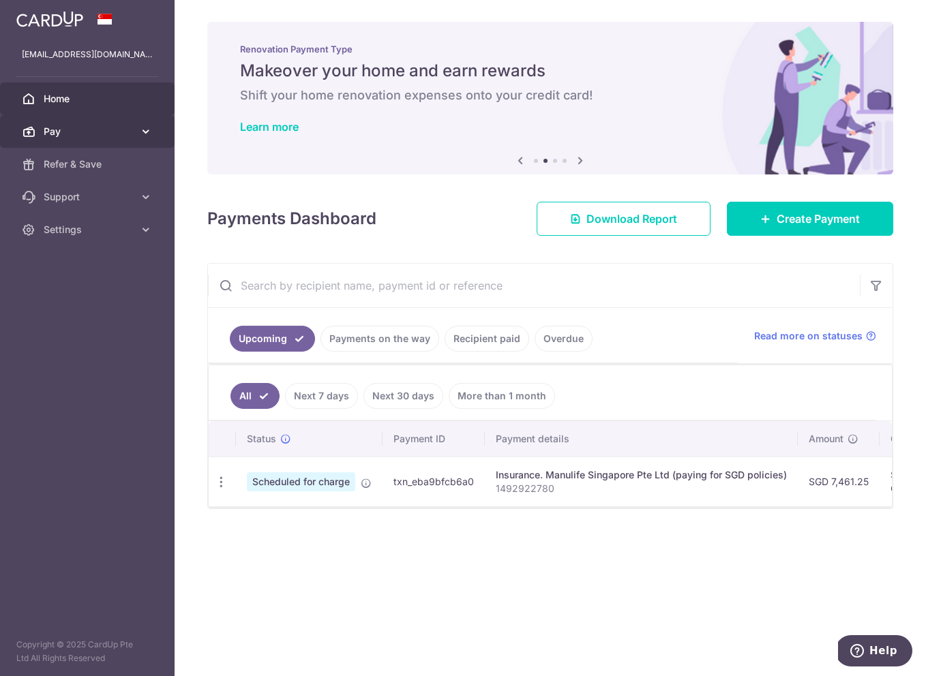
click at [138, 132] on link "Pay" at bounding box center [87, 131] width 175 height 33
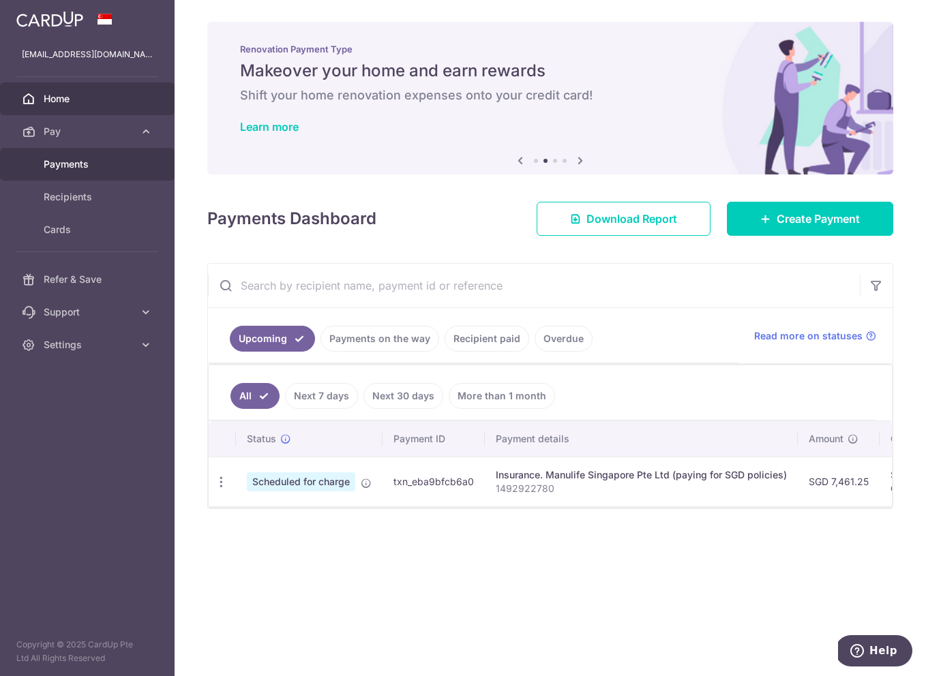
click at [91, 163] on span "Payments" at bounding box center [89, 164] width 90 height 14
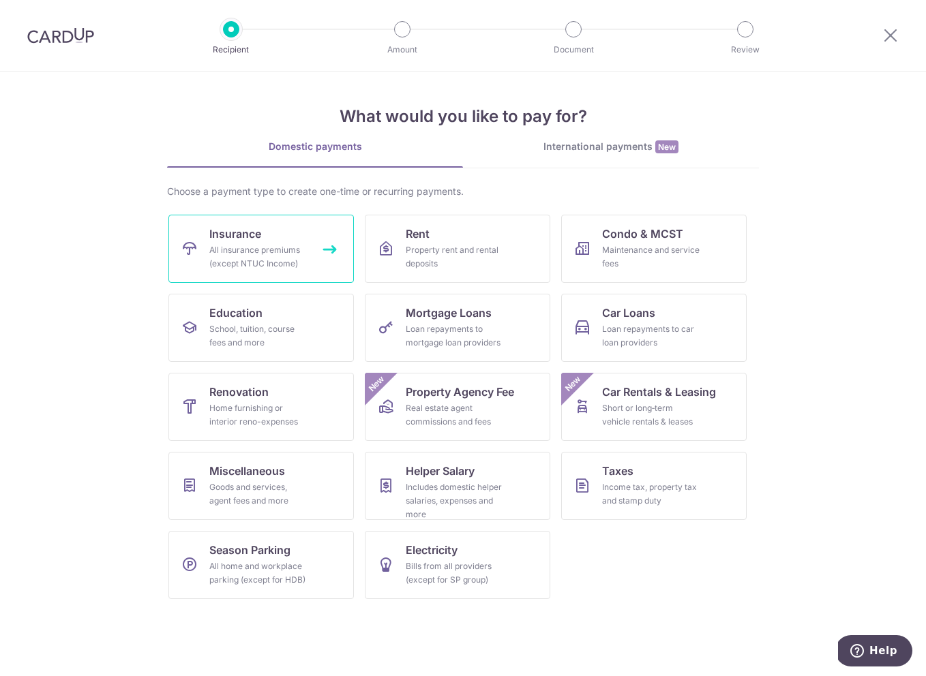
click at [288, 245] on div "All insurance premiums (except NTUC Income)" at bounding box center [258, 256] width 98 height 27
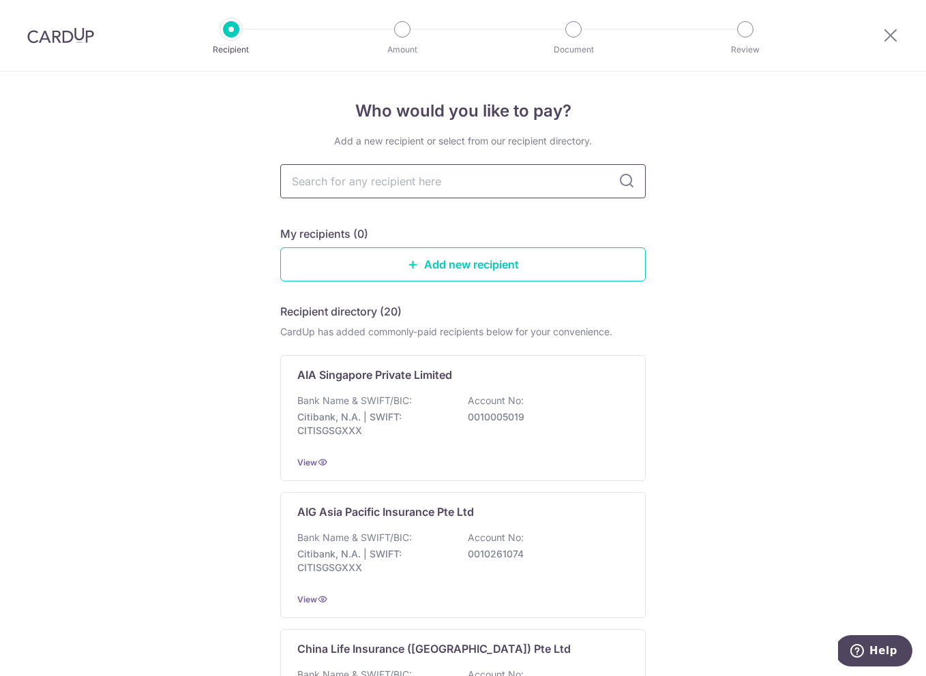
click at [409, 181] on input "text" at bounding box center [462, 181] width 365 height 34
type input "manulife"
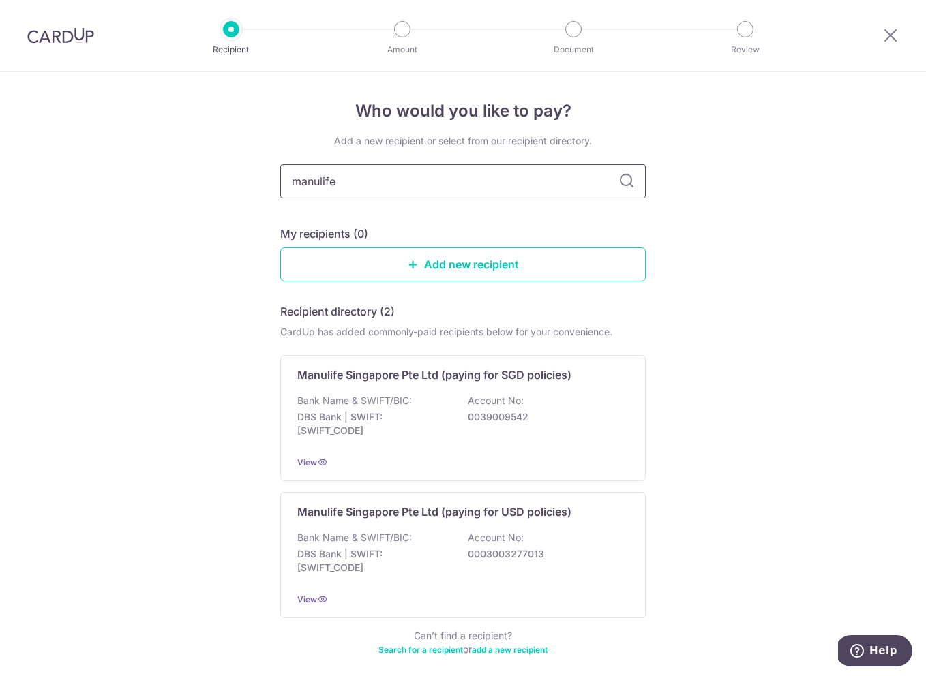
click at [614, 178] on input "manulife" at bounding box center [462, 181] width 365 height 34
click at [523, 376] on p "Manulife Singapore Pte Ltd (paying for SGD policies)" at bounding box center [434, 375] width 274 height 16
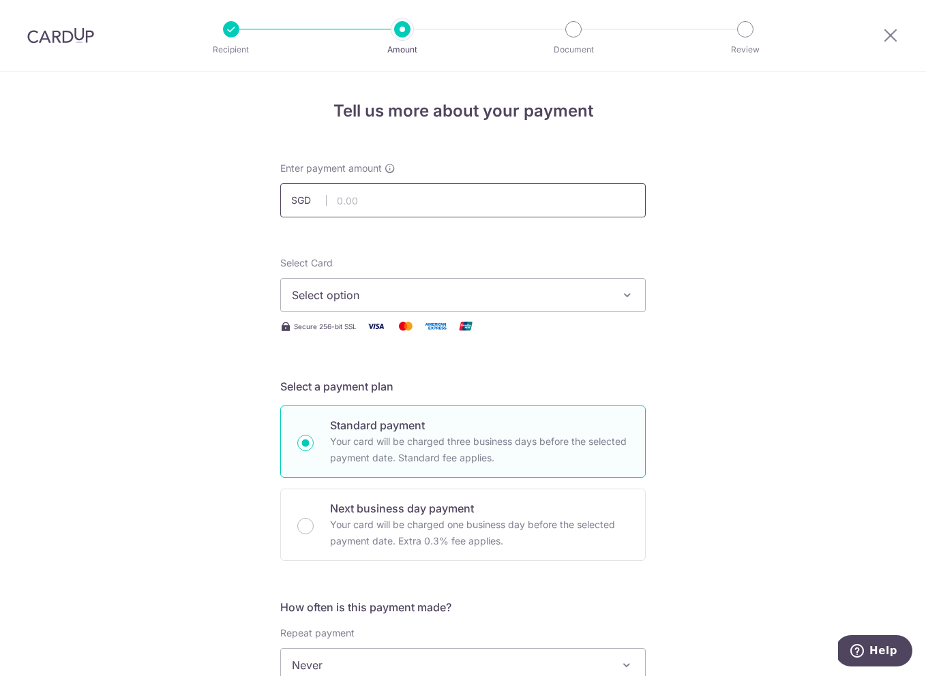
click at [449, 196] on input "text" at bounding box center [462, 200] width 365 height 34
paste input "S$3,938.41"
type input "3,938.41"
click at [395, 293] on span "Select option" at bounding box center [451, 295] width 318 height 16
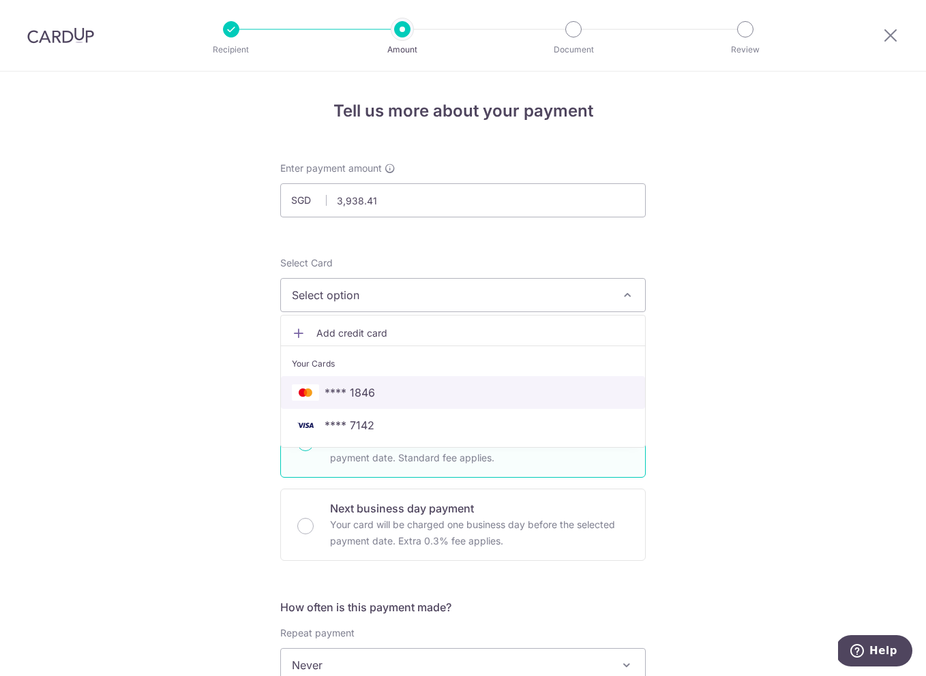
click at [393, 390] on span "**** 1846" at bounding box center [463, 392] width 342 height 16
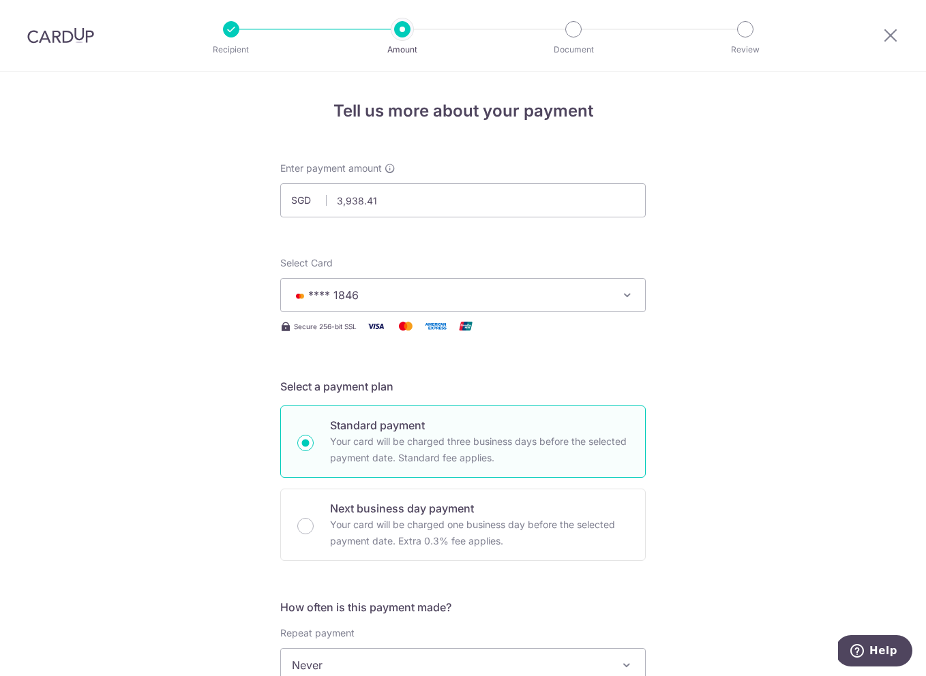
click at [740, 345] on div "Tell us more about your payment Enter payment amount SGD 3,938.41 3938.41 Selec…" at bounding box center [463, 688] width 926 height 1233
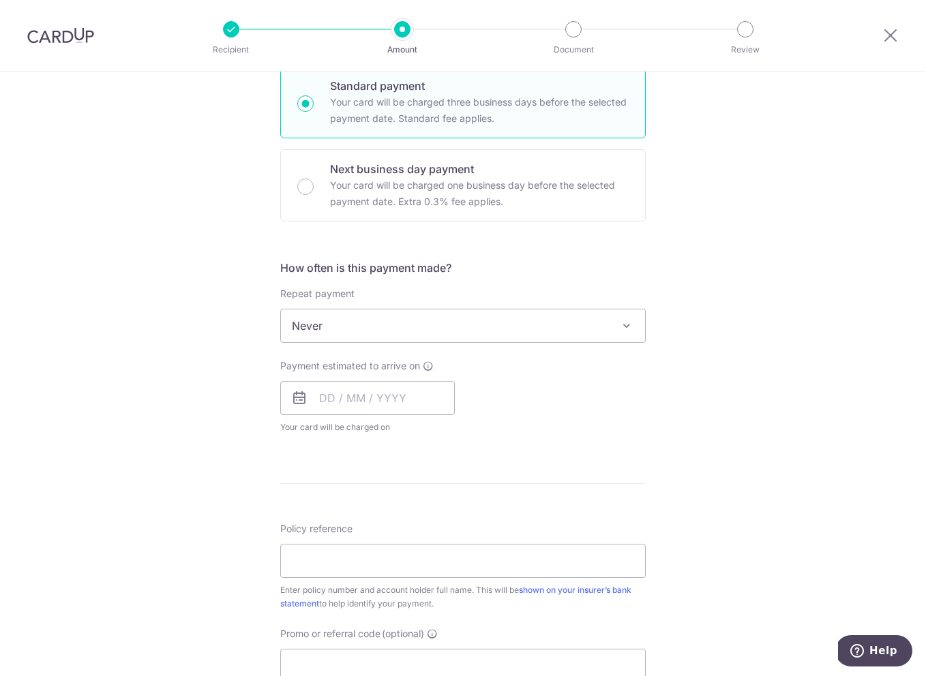
scroll to position [340, 0]
click at [384, 392] on input "text" at bounding box center [367, 397] width 175 height 34
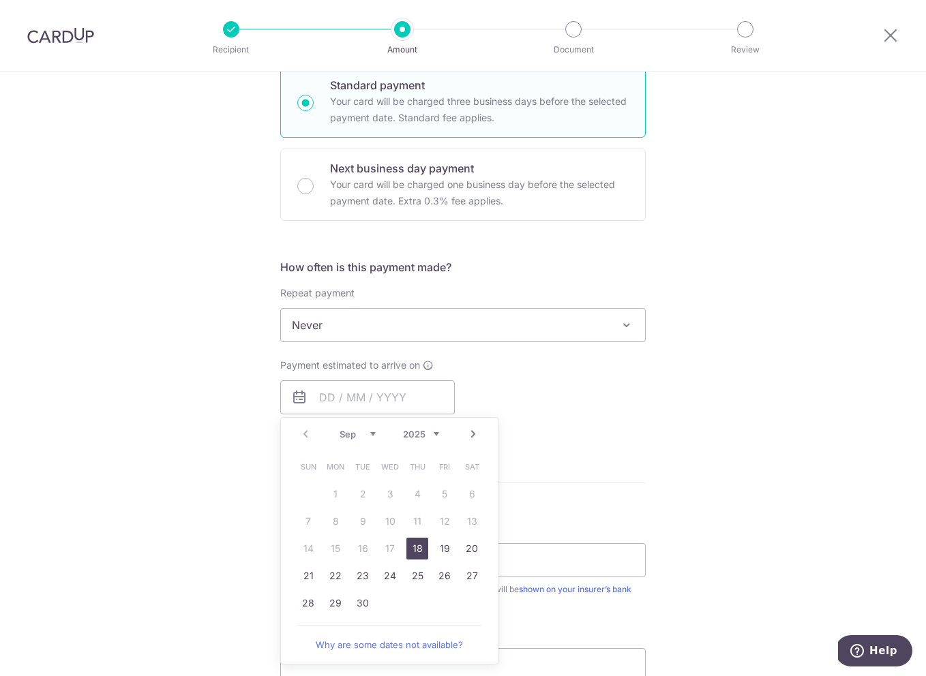
click at [415, 546] on link "18" at bounding box center [417, 549] width 22 height 22
type input "[DATE]"
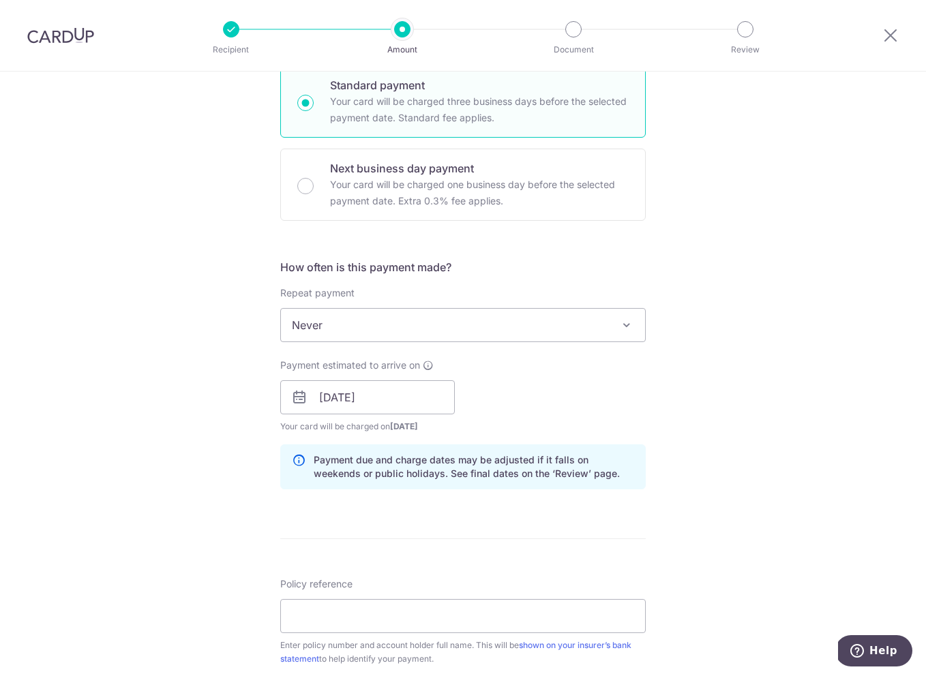
click at [794, 392] on div "Tell us more about your payment Enter payment amount SGD 3,938.41 3938.41 Selec…" at bounding box center [463, 375] width 926 height 1289
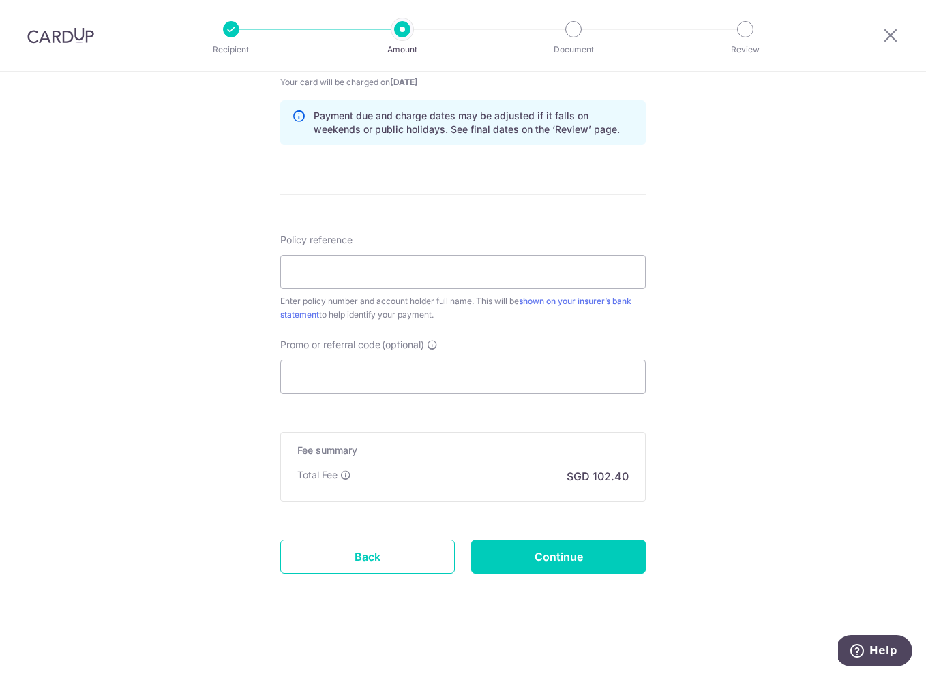
scroll to position [684, 0]
click at [391, 263] on input "Policy reference" at bounding box center [462, 272] width 365 height 34
paste input "1492922772"
type input "1492922772"
click at [757, 287] on div "Tell us more about your payment Enter payment amount SGD 3,938.41 3938.41 Selec…" at bounding box center [463, 31] width 926 height 1289
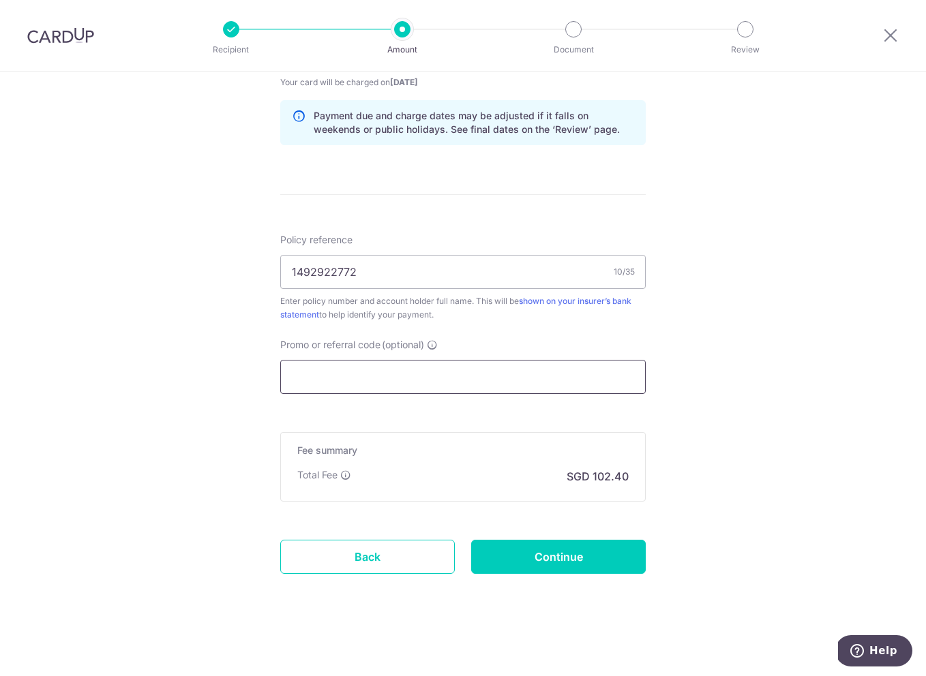
click at [442, 381] on input "Promo or referral code (optional)" at bounding box center [462, 377] width 365 height 34
paste input "OFF225"
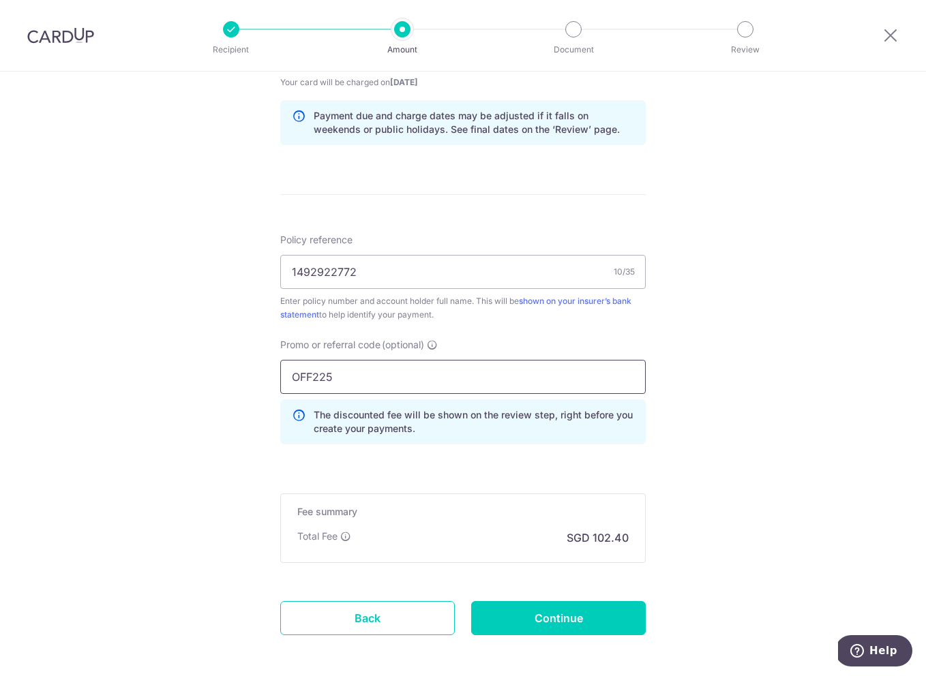
type input "OFF225"
click at [712, 382] on div "Tell us more about your payment Enter payment amount SGD 3,938.41 3938.41 Selec…" at bounding box center [463, 62] width 926 height 1350
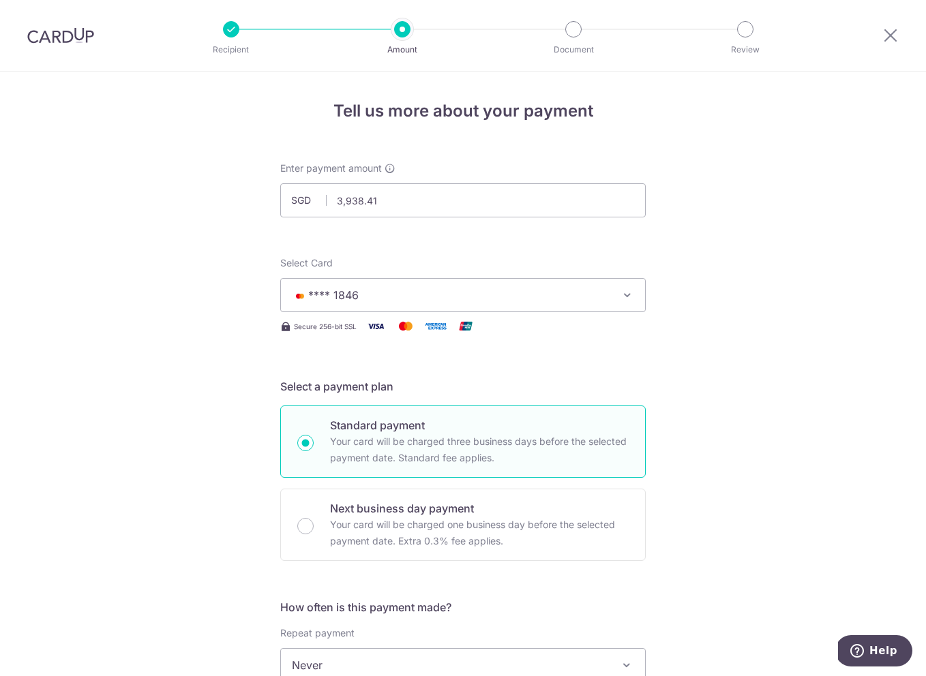
scroll to position [0, 0]
click at [496, 297] on span "**** 1846" at bounding box center [451, 295] width 318 height 16
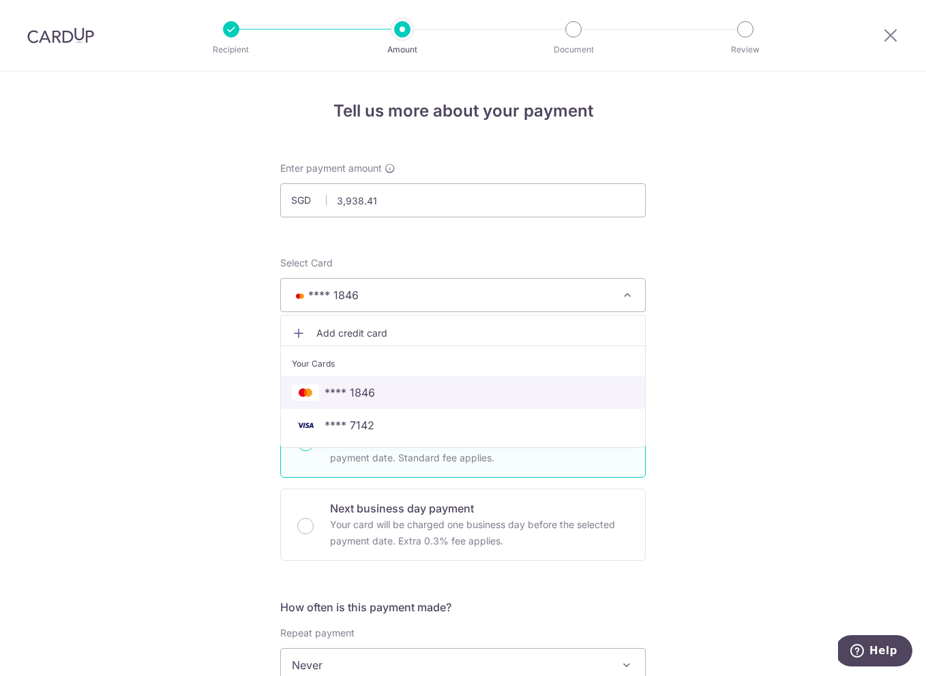
click at [391, 392] on span "**** 1846" at bounding box center [463, 392] width 342 height 16
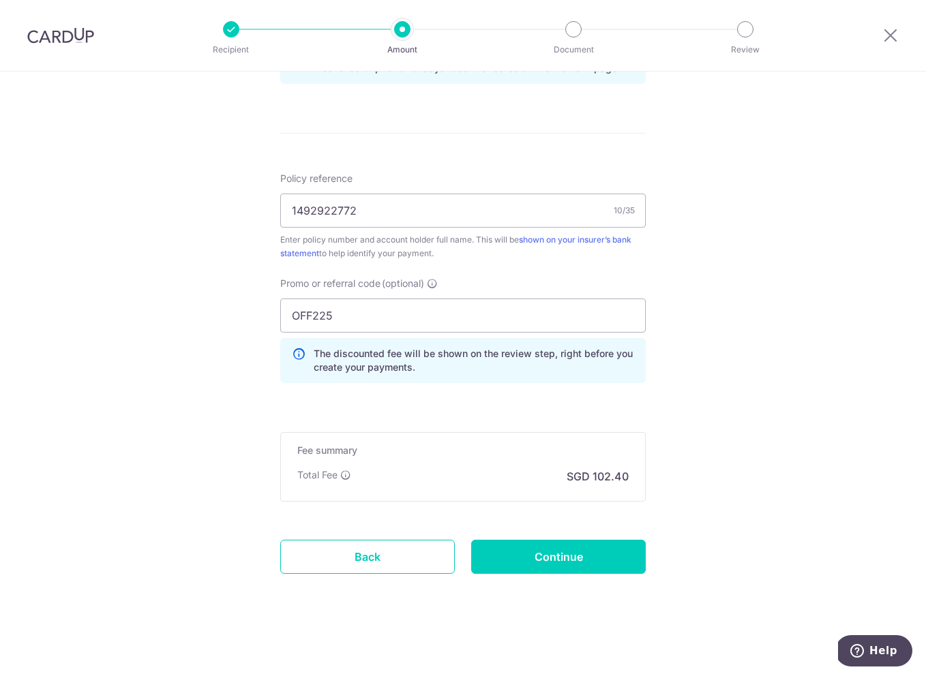
scroll to position [746, 0]
click at [781, 347] on div "Tell us more about your payment Enter payment amount SGD 3,938.41 3938.41 Selec…" at bounding box center [463, 1] width 926 height 1350
click at [573, 563] on input "Continue" at bounding box center [558, 557] width 175 height 34
type input "Create Schedule"
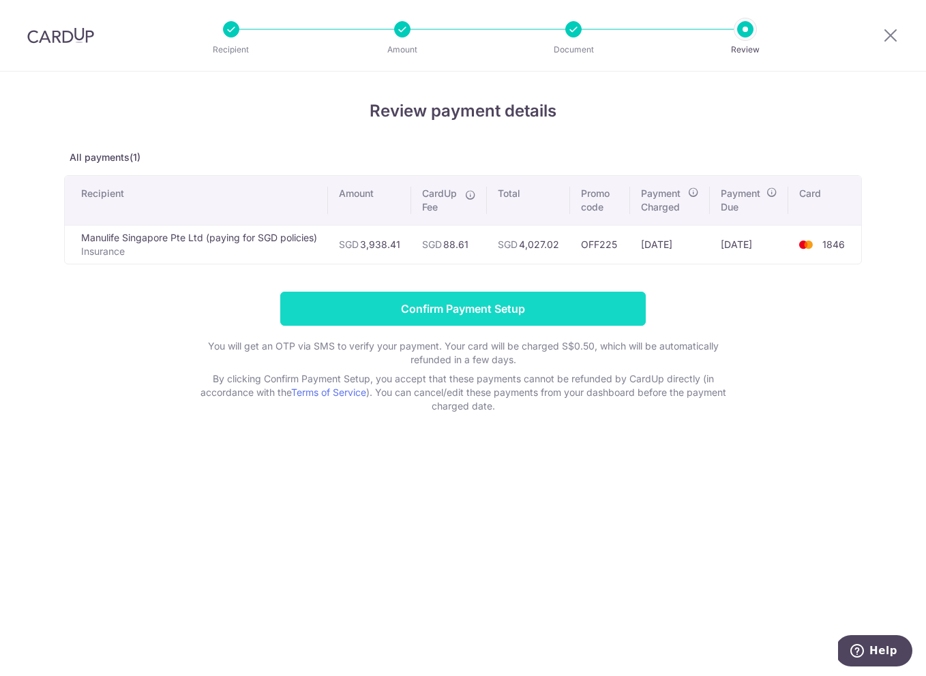
click at [518, 311] on input "Confirm Payment Setup" at bounding box center [462, 309] width 365 height 34
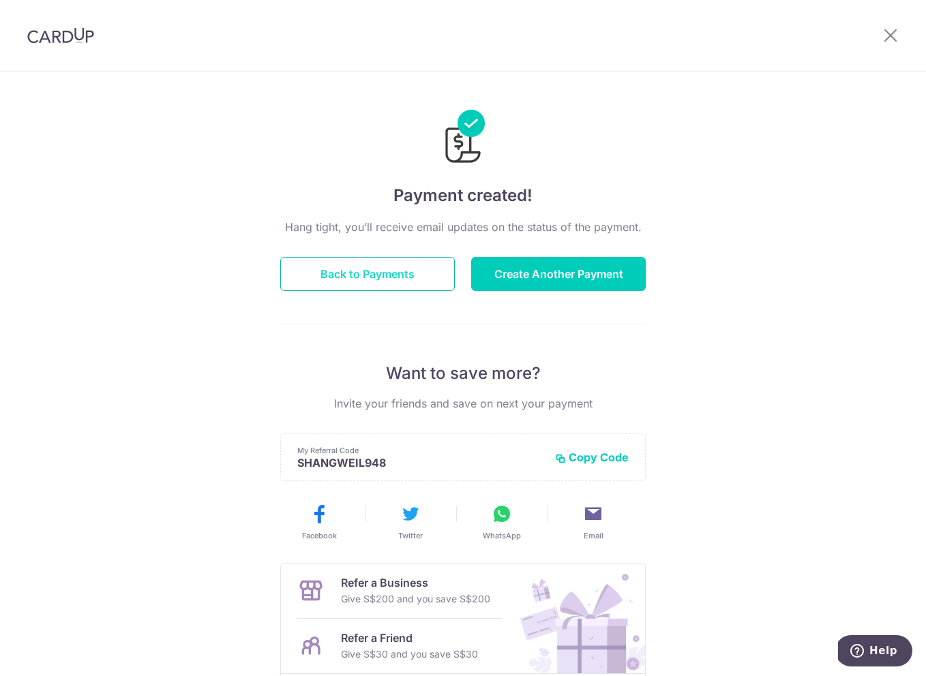
click at [375, 271] on button "Back to Payments" at bounding box center [367, 274] width 175 height 34
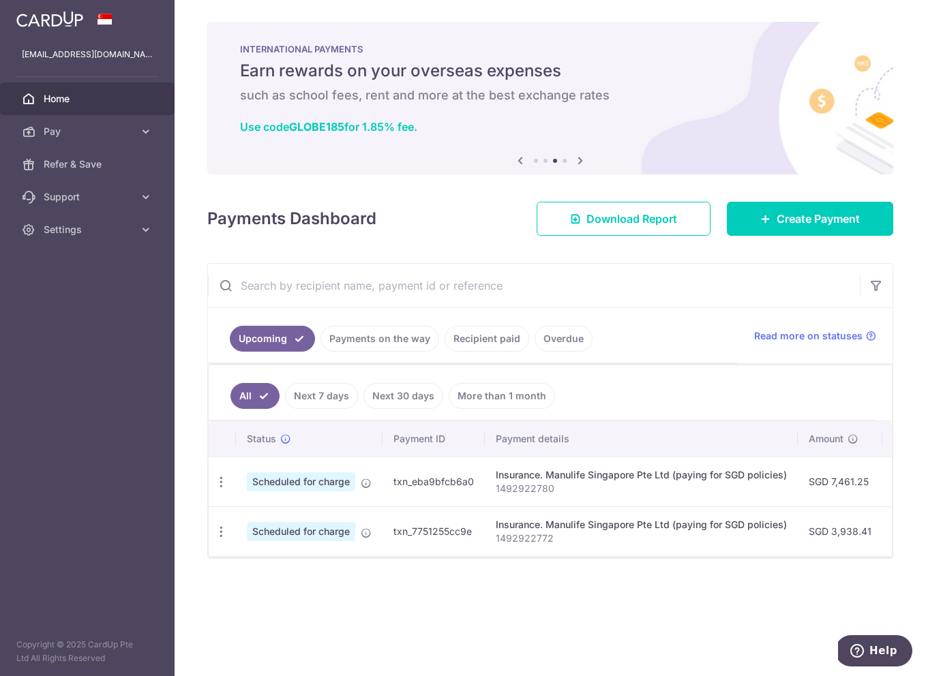
click at [369, 335] on link "Payments on the way" at bounding box center [379, 339] width 119 height 26
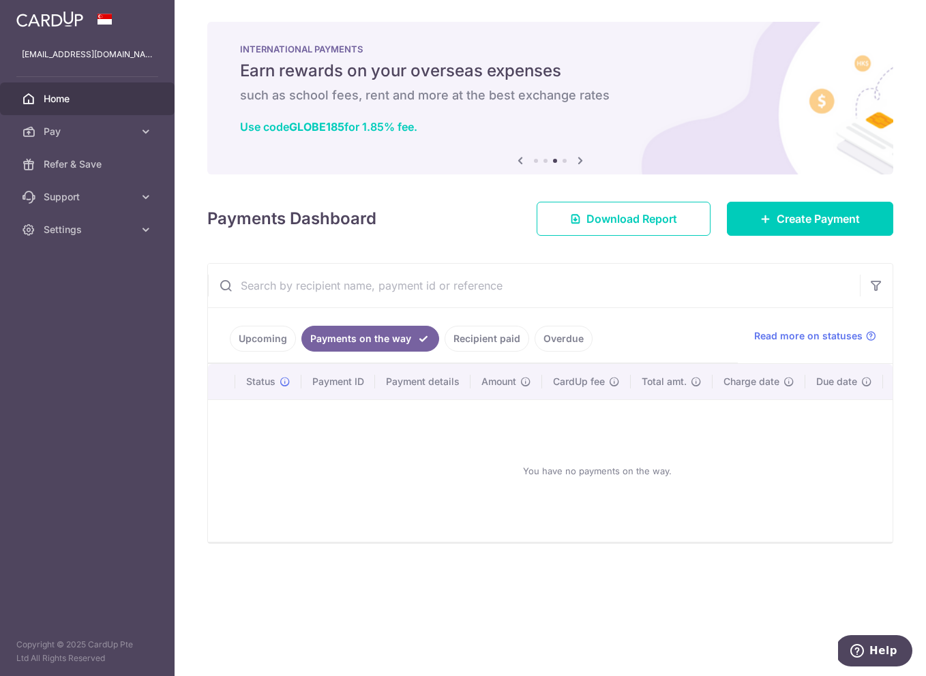
click at [497, 334] on link "Recipient paid" at bounding box center [486, 339] width 85 height 26
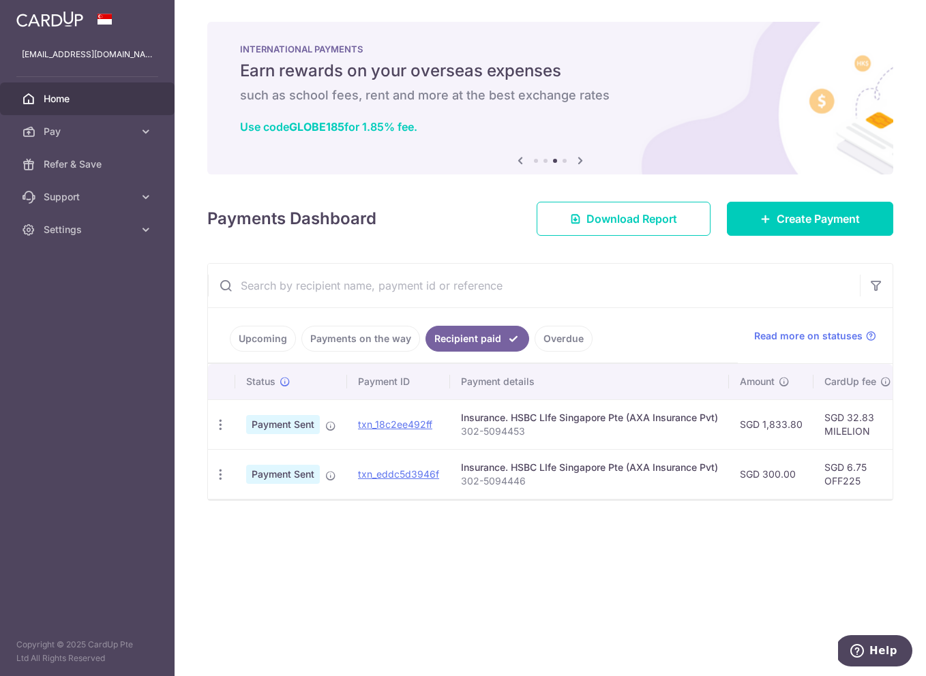
click at [554, 341] on link "Overdue" at bounding box center [563, 339] width 58 height 26
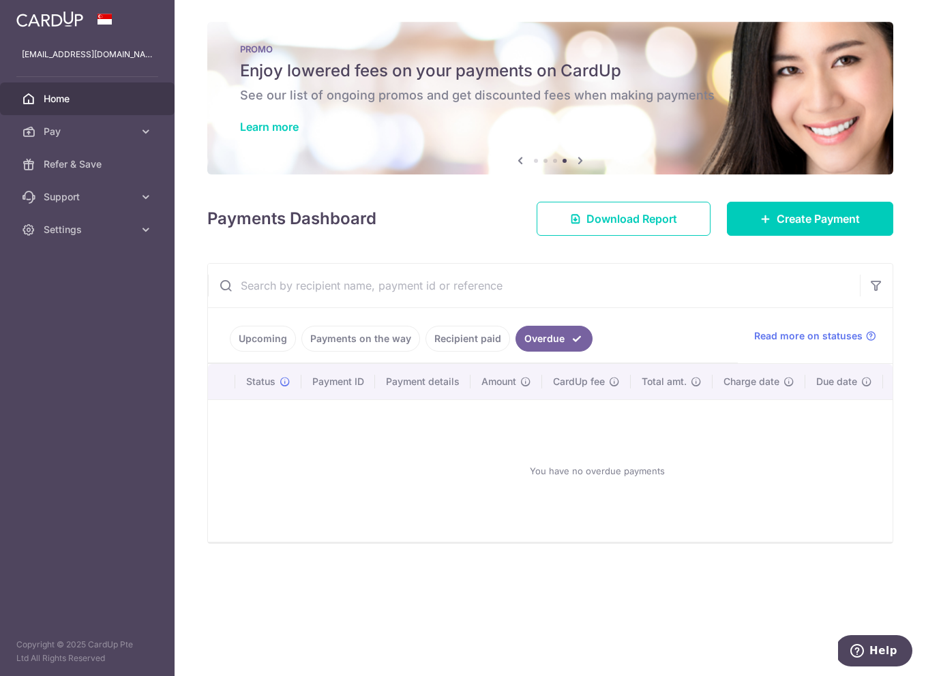
click at [479, 341] on link "Recipient paid" at bounding box center [467, 339] width 85 height 26
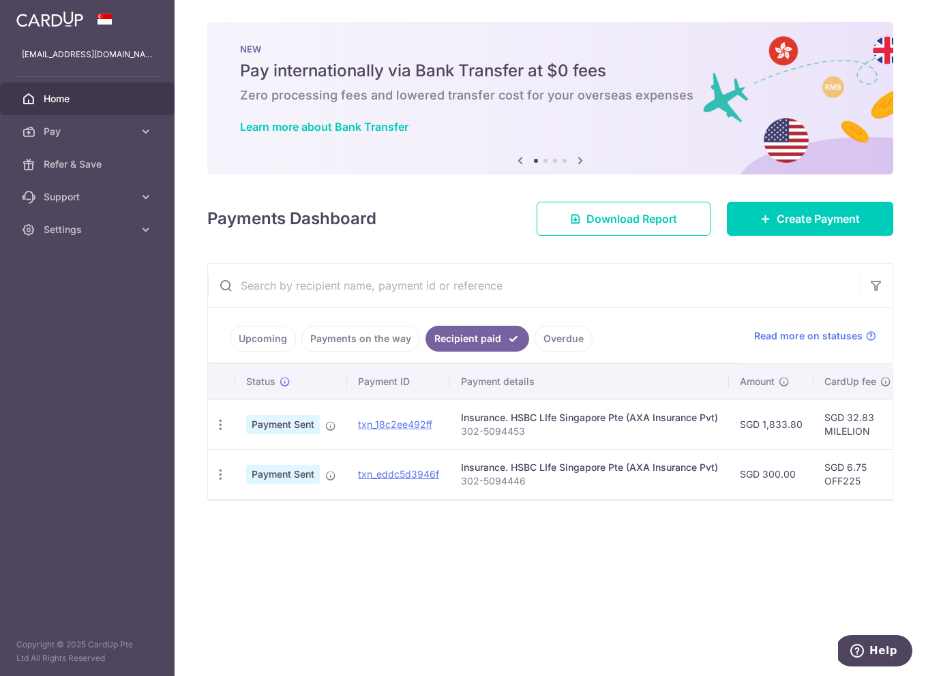
click at [381, 341] on link "Payments on the way" at bounding box center [360, 339] width 119 height 26
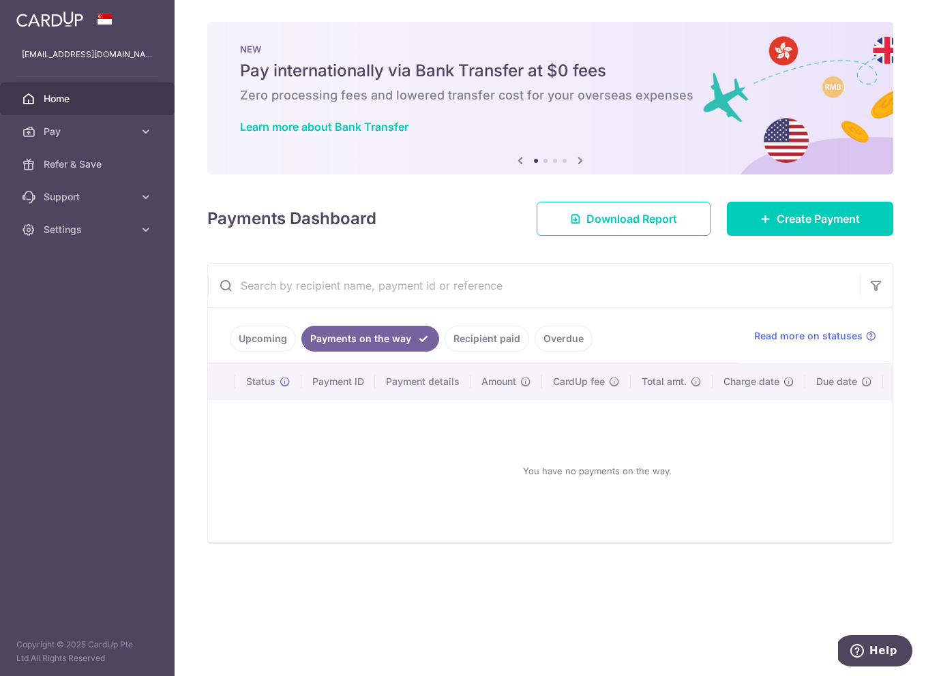
click at [271, 342] on link "Upcoming" at bounding box center [263, 339] width 66 height 26
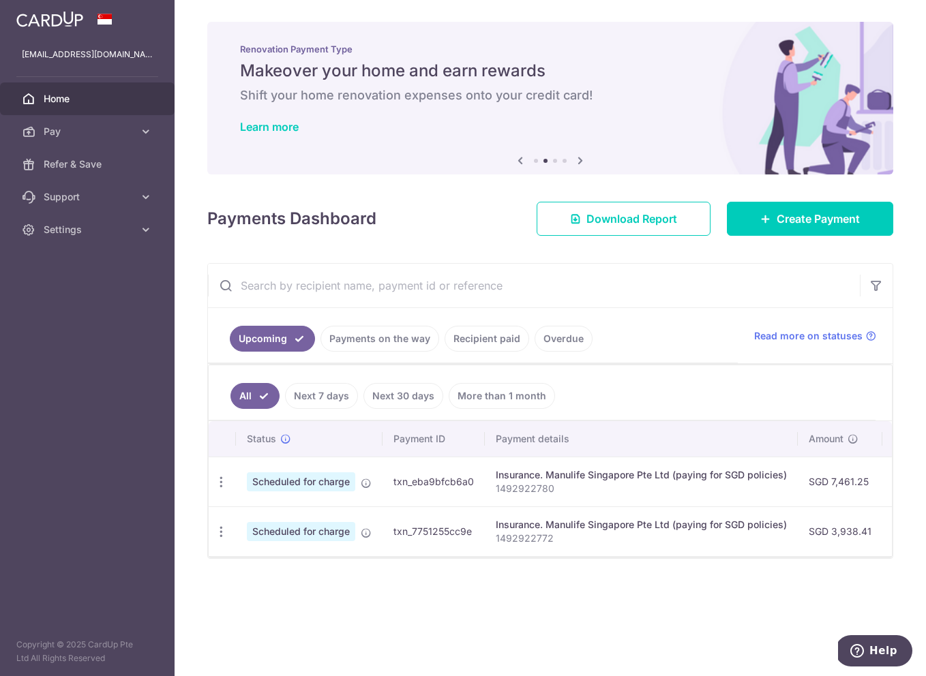
click at [85, 98] on span "Home" at bounding box center [89, 99] width 90 height 14
